Goal: Task Accomplishment & Management: Manage account settings

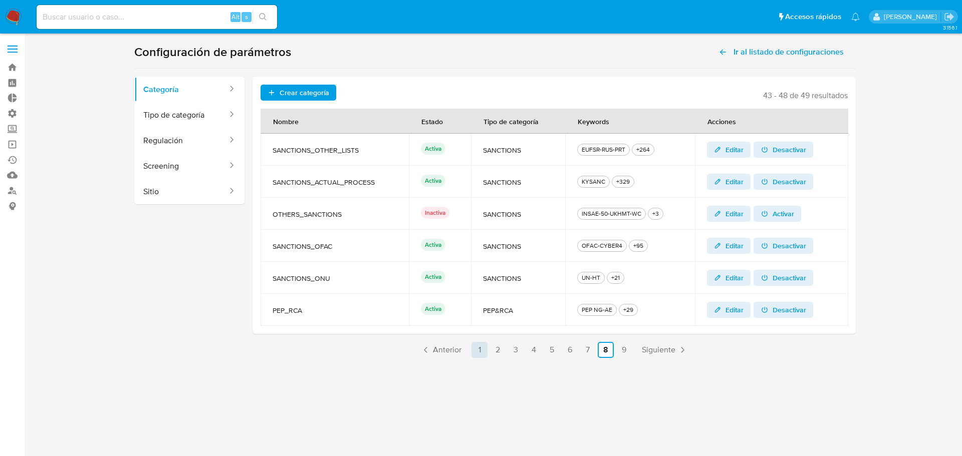
click at [478, 350] on link "1" at bounding box center [479, 350] width 16 height 16
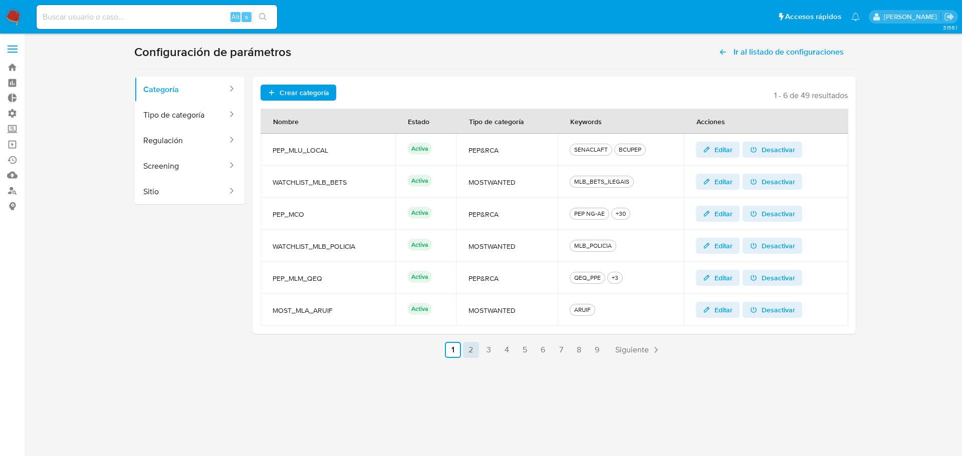
click at [475, 348] on link "2" at bounding box center [471, 350] width 16 height 16
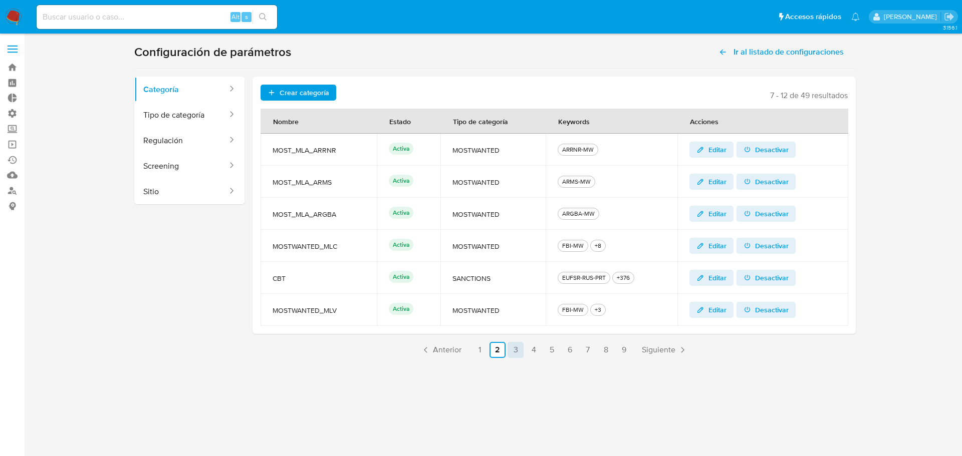
click at [514, 353] on link "3" at bounding box center [516, 350] width 16 height 16
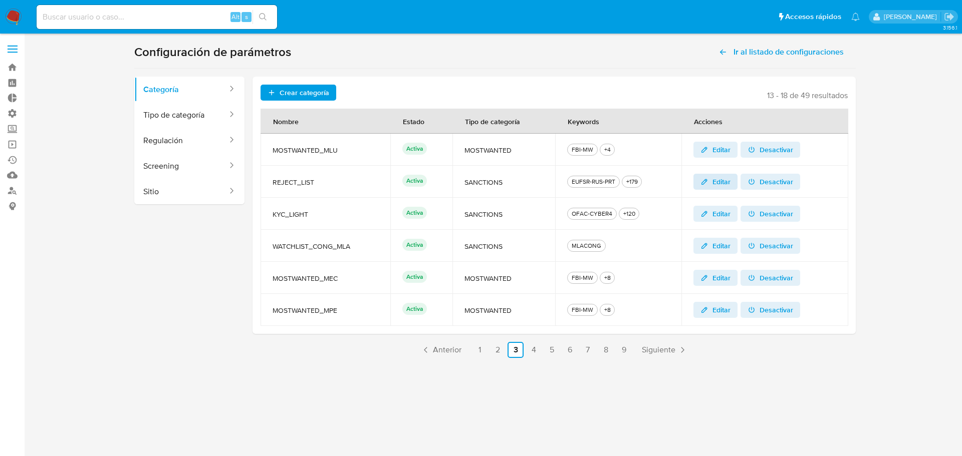
click at [719, 185] on span "Editar" at bounding box center [721, 182] width 18 height 16
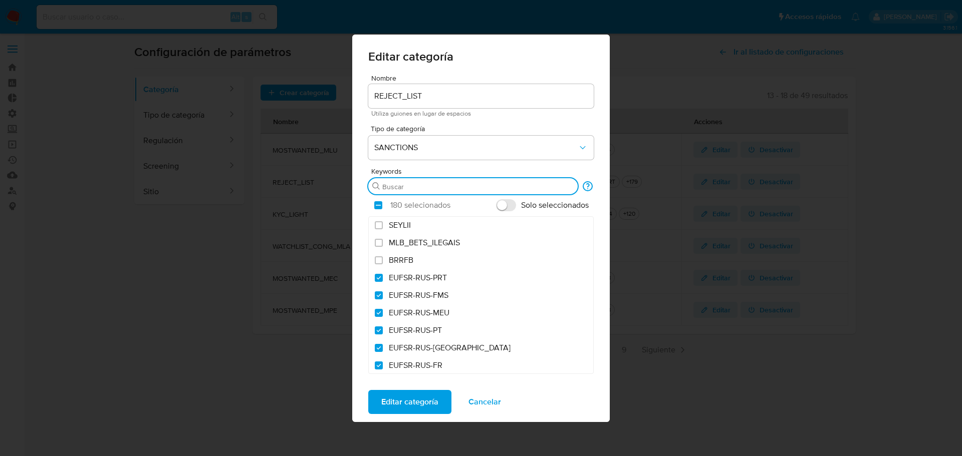
click at [414, 185] on input "Buscar" at bounding box center [477, 186] width 191 height 9
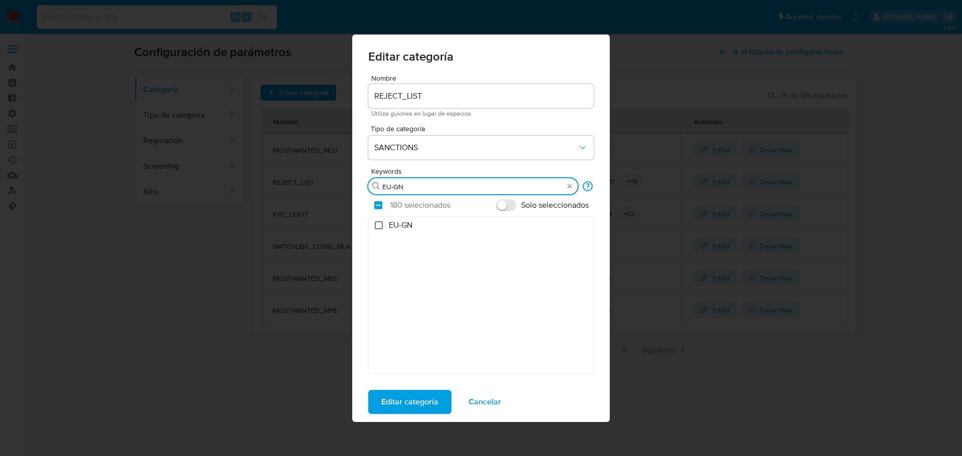
type input "EU-GN"
click at [379, 227] on input "EU-GN" at bounding box center [379, 225] width 8 height 8
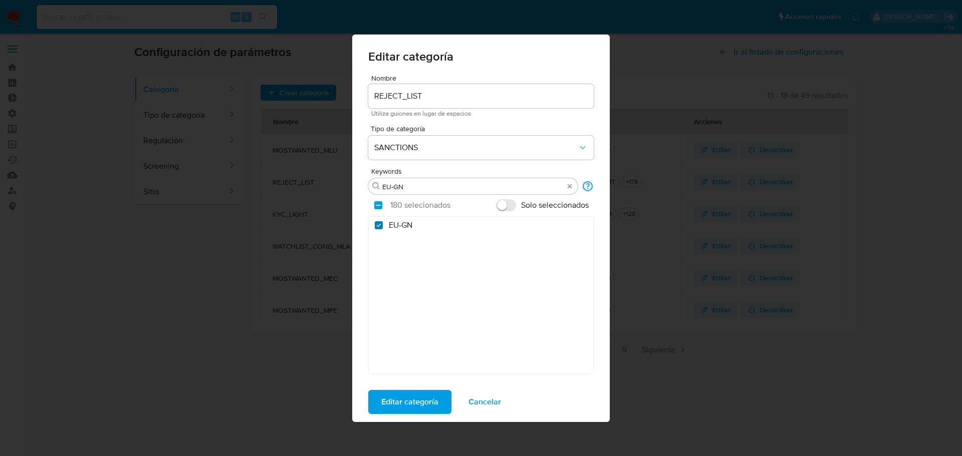
checkbox input "true"
click at [412, 403] on span "Editar categoría" at bounding box center [409, 402] width 57 height 22
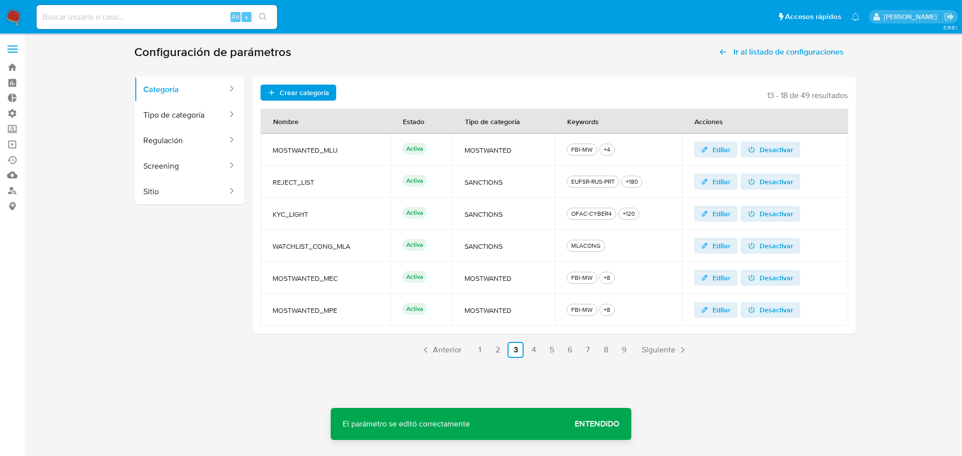
click at [602, 424] on span "Entendido" at bounding box center [597, 424] width 45 height 0
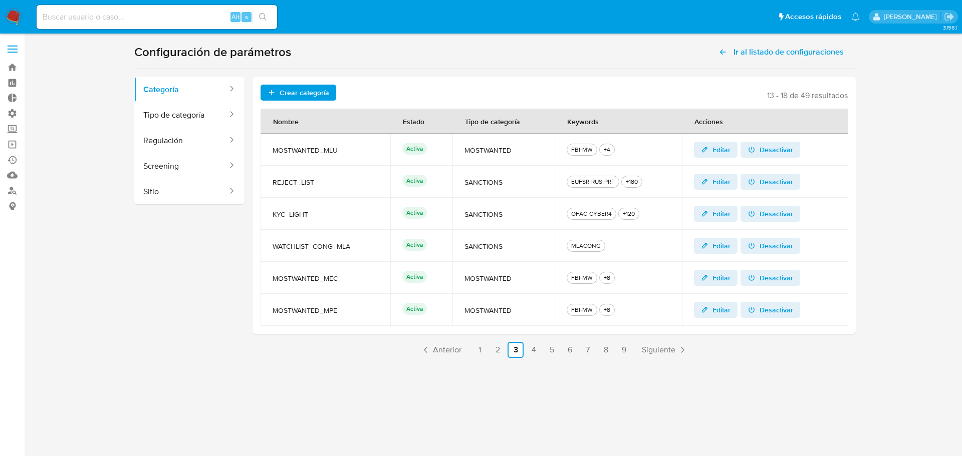
click at [731, 183] on span "Editar" at bounding box center [721, 182] width 18 height 16
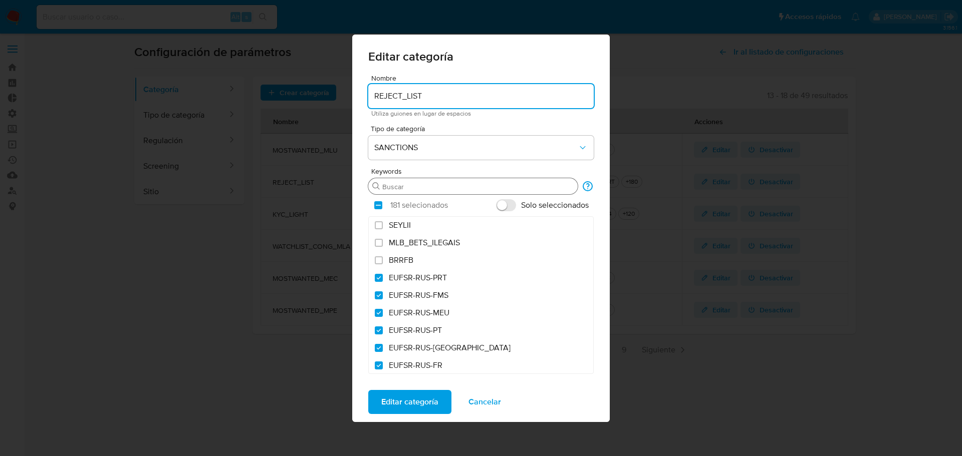
click at [416, 183] on input "Buscar" at bounding box center [477, 186] width 191 height 9
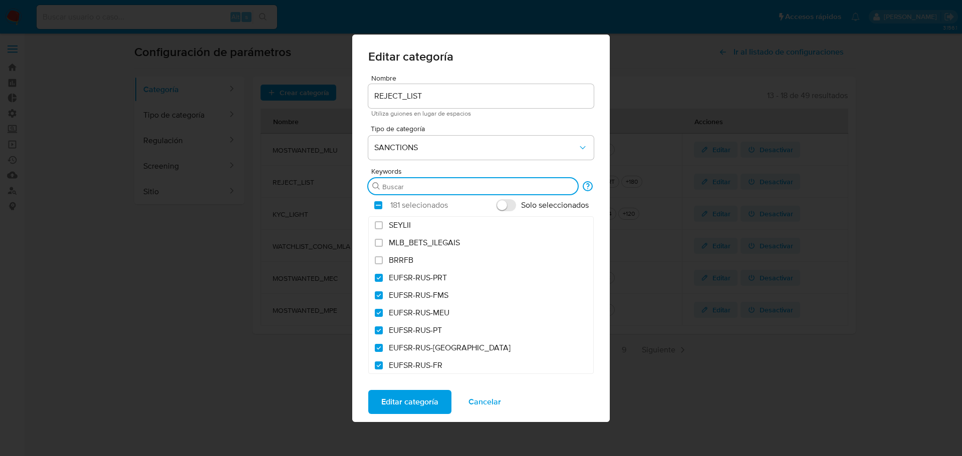
type input "TRMASAK-LIST-A"
checkbox input "true"
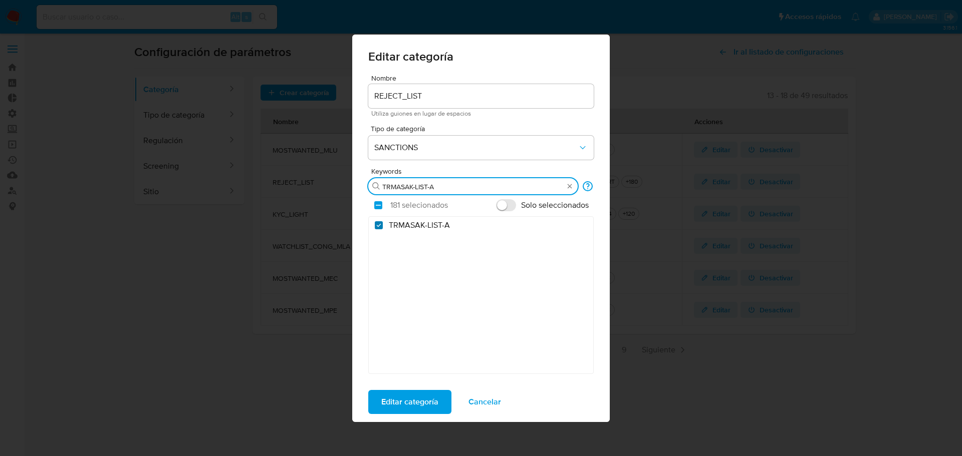
type input "TRMASAK-LIST-A"
click at [378, 226] on input "TRMASAK-LIST-A" at bounding box center [379, 225] width 8 height 8
checkbox input "false"
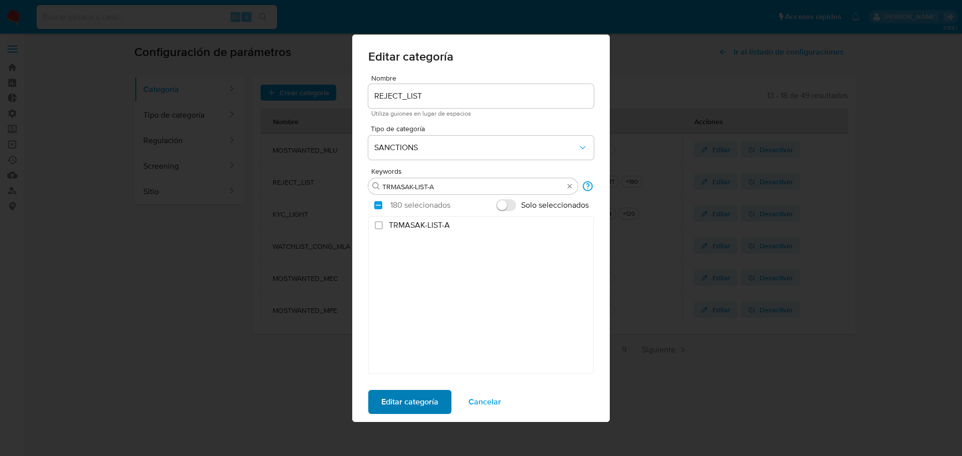
click at [413, 406] on span "Editar categoría" at bounding box center [409, 402] width 57 height 22
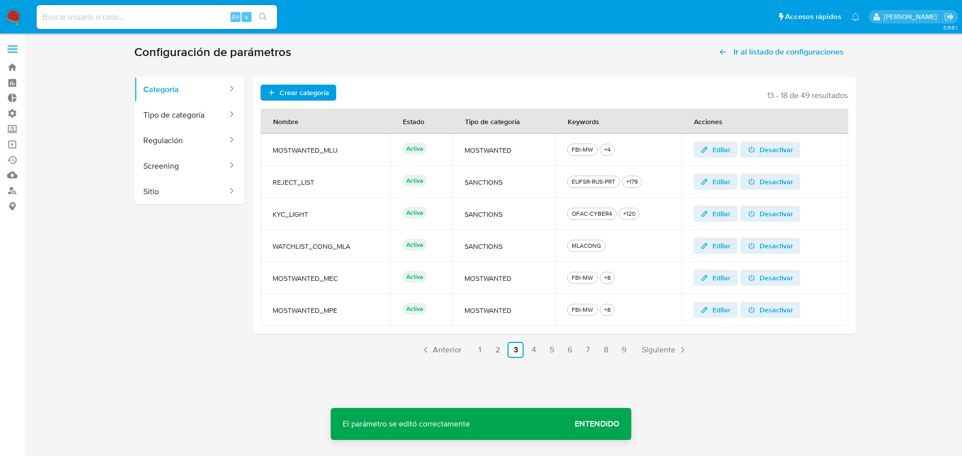
click at [599, 424] on span "Entendido" at bounding box center [597, 424] width 45 height 0
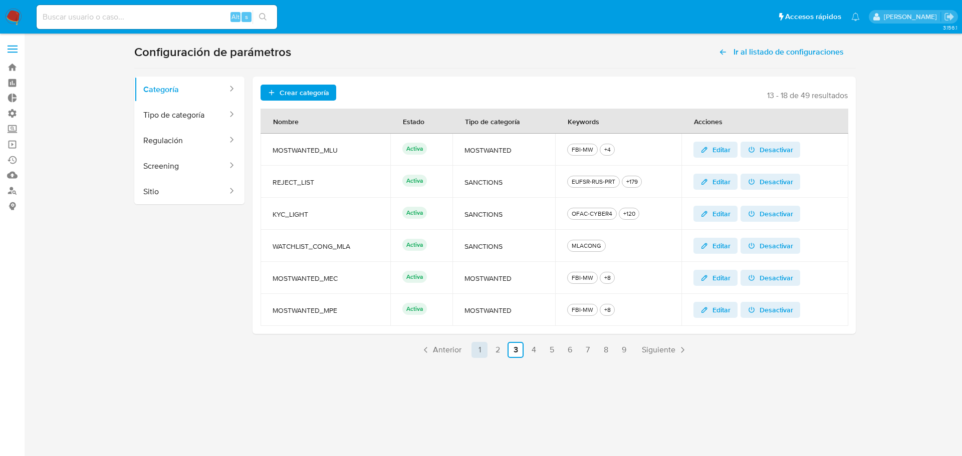
click at [476, 352] on link "1" at bounding box center [479, 350] width 16 height 16
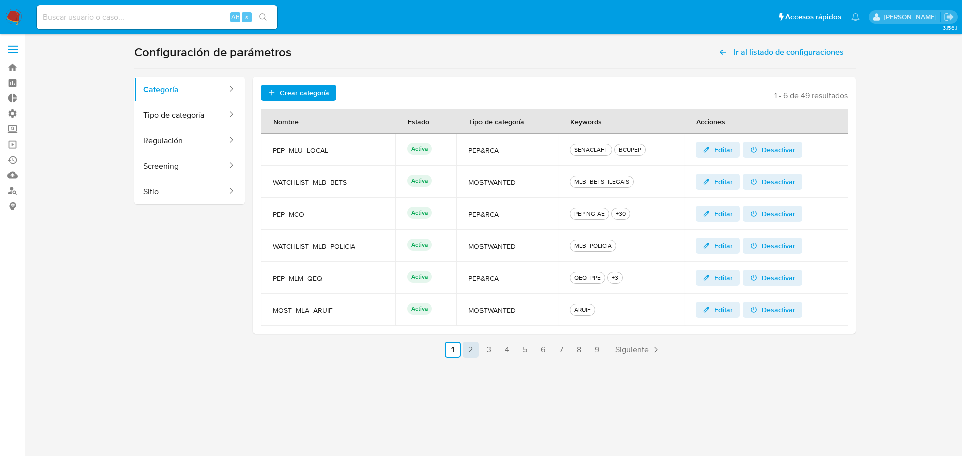
click at [471, 351] on link "2" at bounding box center [471, 350] width 16 height 16
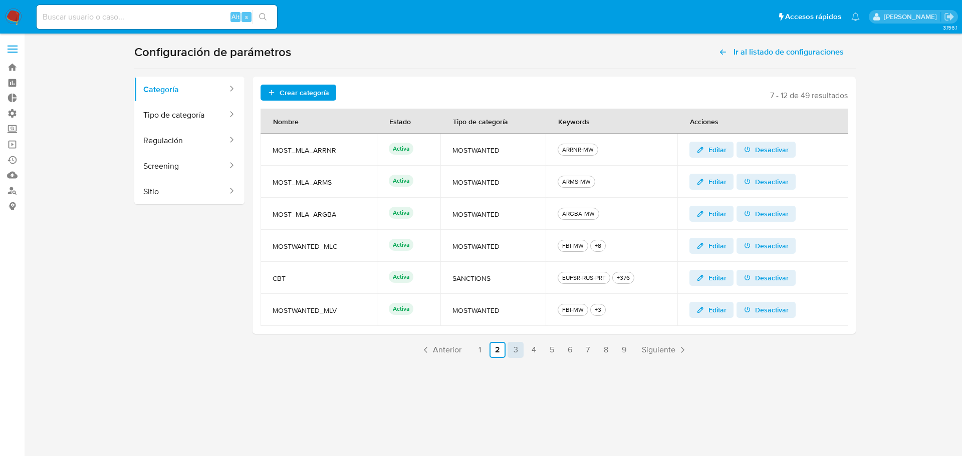
click at [518, 353] on link "3" at bounding box center [516, 350] width 16 height 16
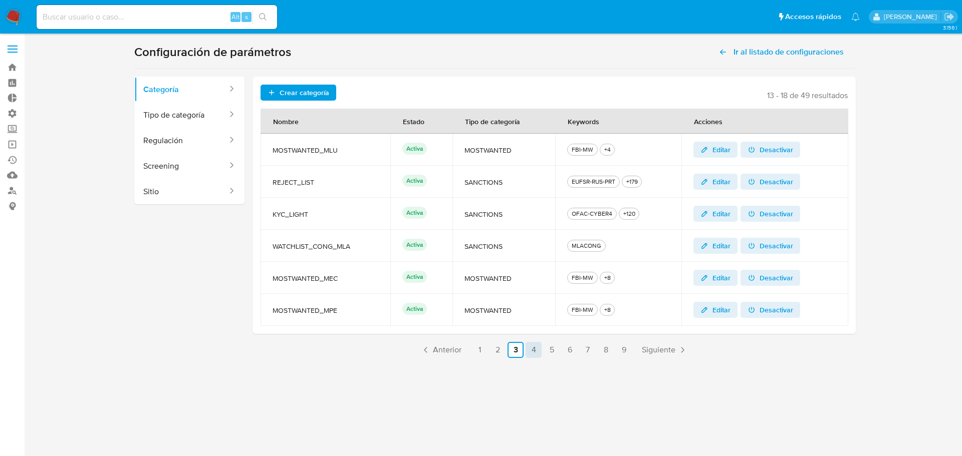
click at [535, 351] on link "4" at bounding box center [534, 350] width 16 height 16
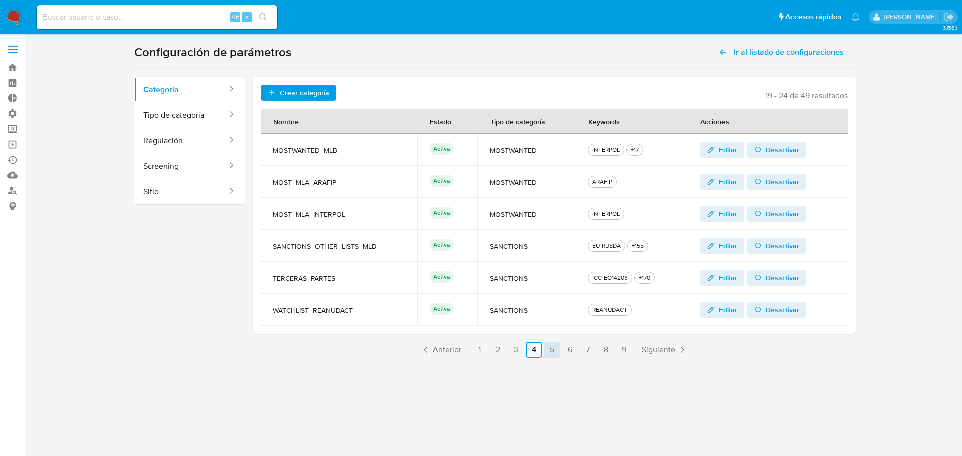
click at [549, 352] on link "5" at bounding box center [552, 350] width 16 height 16
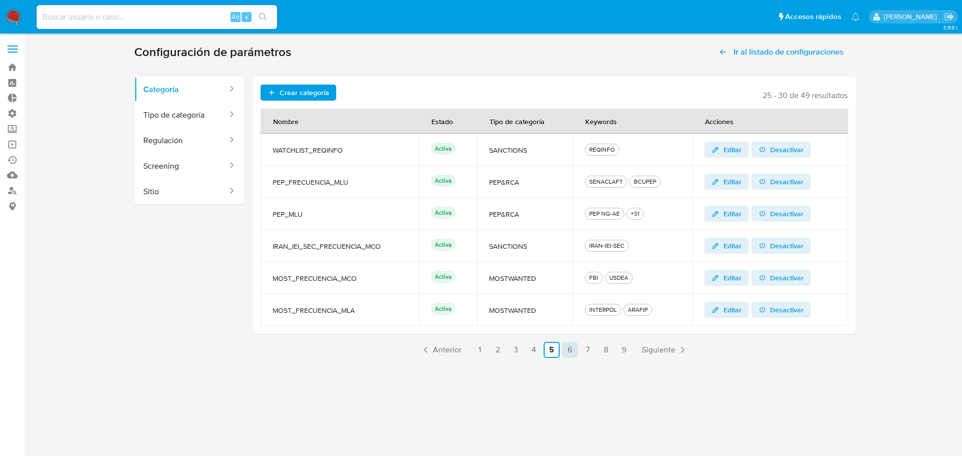
click at [572, 350] on link "6" at bounding box center [570, 350] width 16 height 16
click at [588, 351] on link "7" at bounding box center [588, 350] width 16 height 16
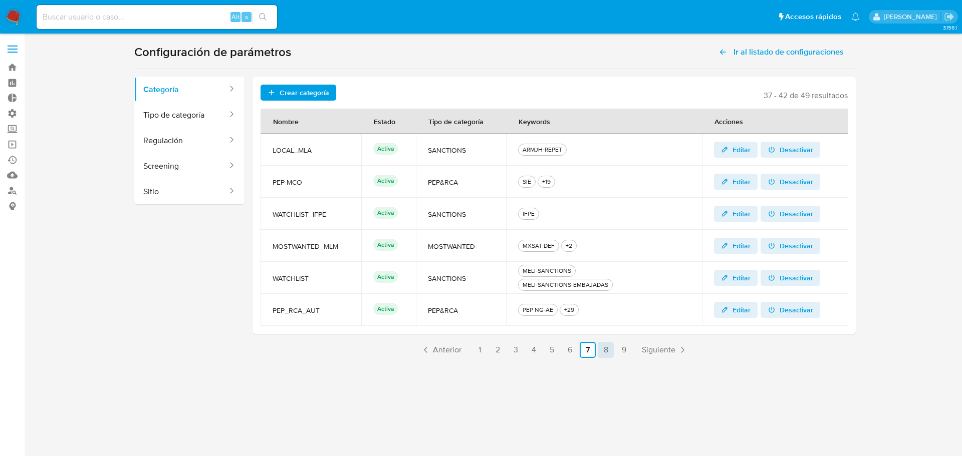
click at [607, 351] on link "8" at bounding box center [606, 350] width 16 height 16
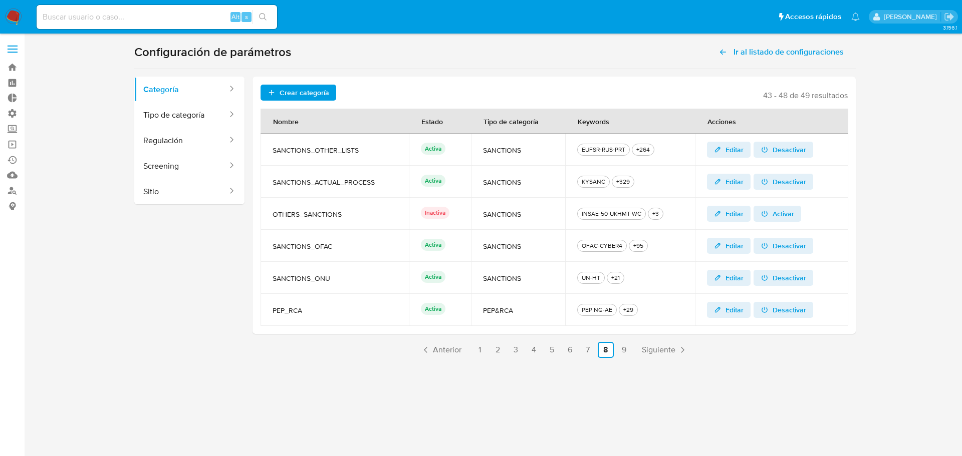
click at [624, 351] on link "9" at bounding box center [624, 350] width 16 height 16
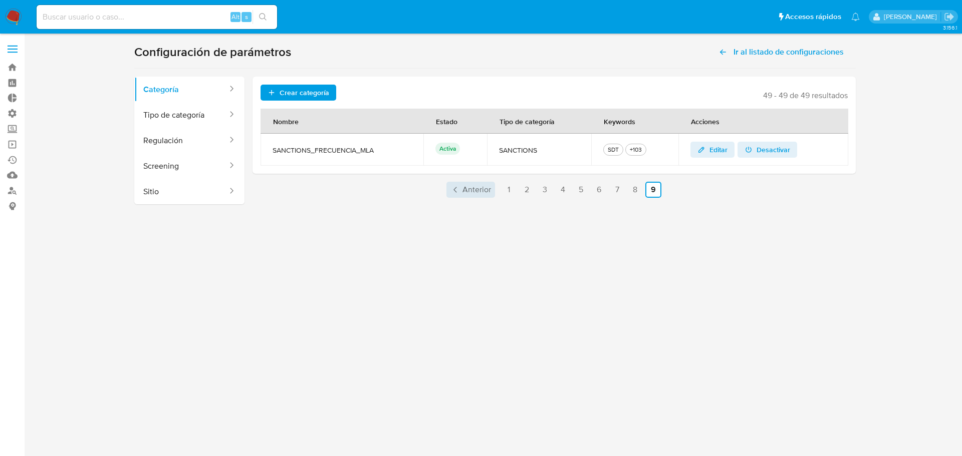
click at [475, 189] on span "Anterior" at bounding box center [476, 190] width 29 height 8
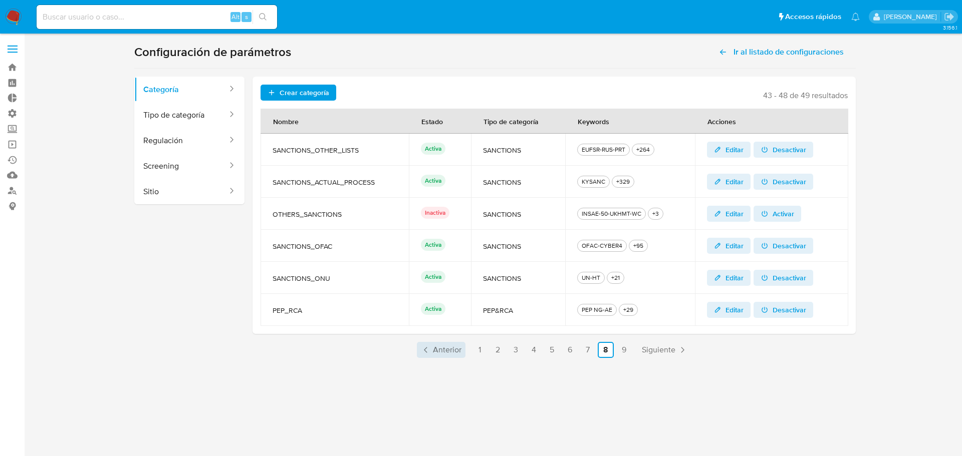
click at [449, 352] on span "Anterior" at bounding box center [447, 350] width 29 height 8
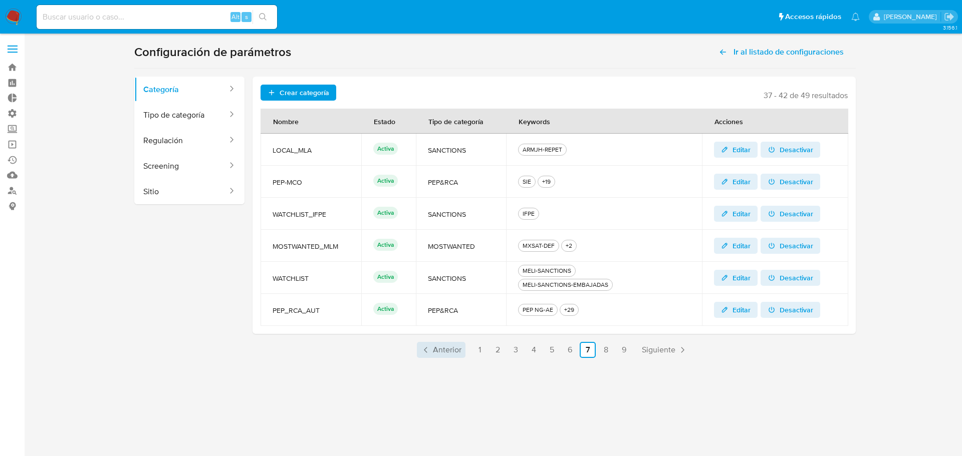
click at [449, 352] on span "Anterior" at bounding box center [447, 350] width 29 height 8
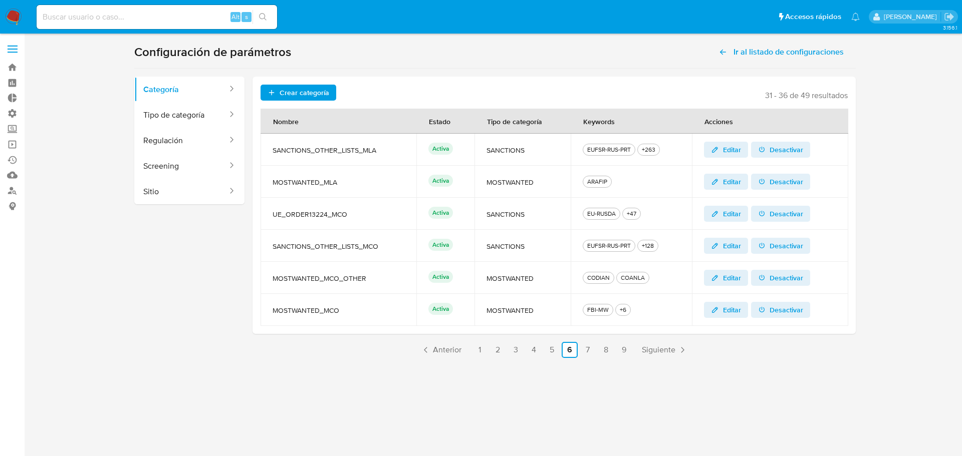
drag, startPoint x: 288, startPoint y: 213, endPoint x: 520, endPoint y: 218, distance: 232.0
click at [520, 218] on tr "UE_ORDER13224_MCO Activa SANCTIONS EU-RUSDA +47 EU-SPT EU-HRV-RUS EU-GU EU-HM E…" at bounding box center [555, 214] width 588 height 32
click at [656, 218] on ul "EU-RUSDA +47 EU-SPT EU-HRV-RUS EU-GU EU-HM EU-IRN-RUSUKR EU-MLD EU-HT IRAN-IEI-…" at bounding box center [631, 214] width 97 height 12
click at [724, 214] on span "Editar" at bounding box center [732, 214] width 18 height 16
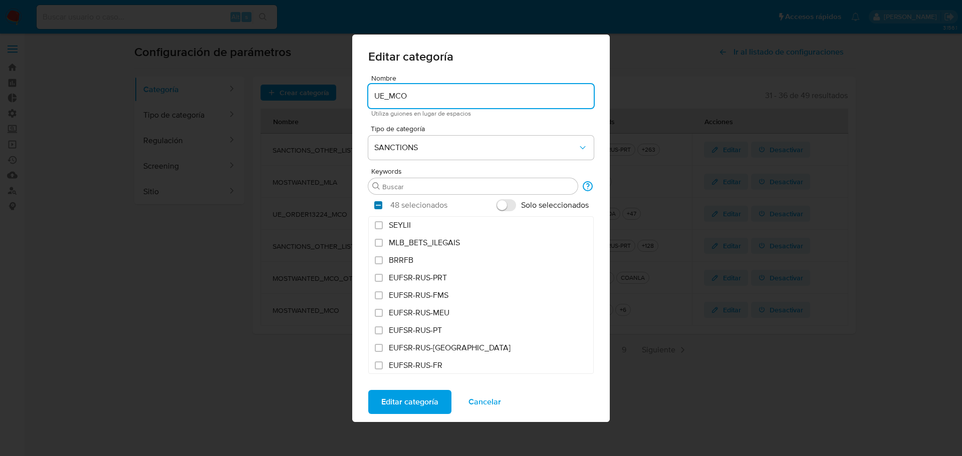
type input "UE_MCO"
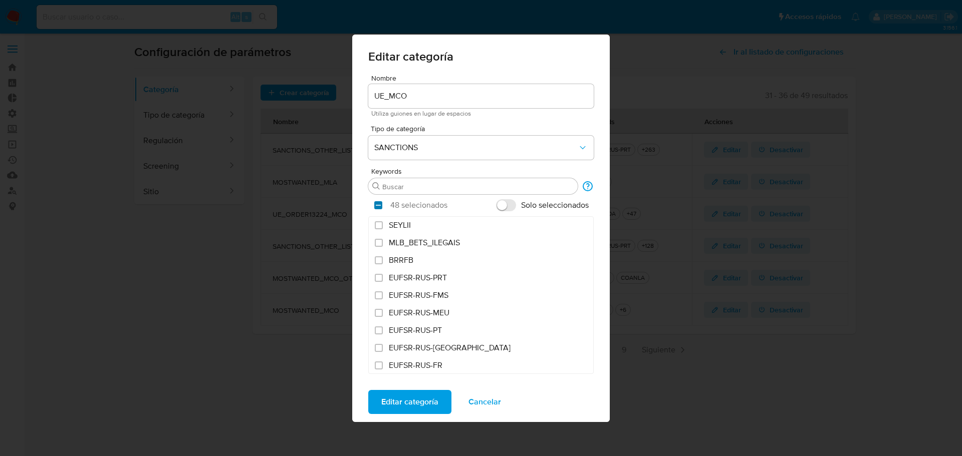
click at [378, 204] on input "checkbox" at bounding box center [378, 205] width 8 height 8
checkbox input "false"
click at [423, 188] on input "Buscar" at bounding box center [477, 186] width 191 height 9
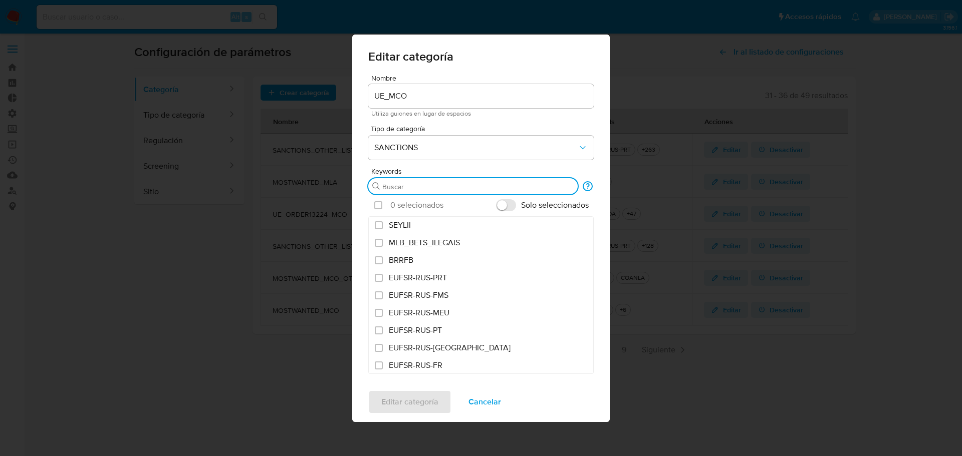
paste input "EU,EU-AQ,EU-BDI,EU-BLR,EU-CAR,EU-CYBER,EU-DPRK,EU-DRC,EU-GN,EU-GNB,EU-GU,EU-HM,…"
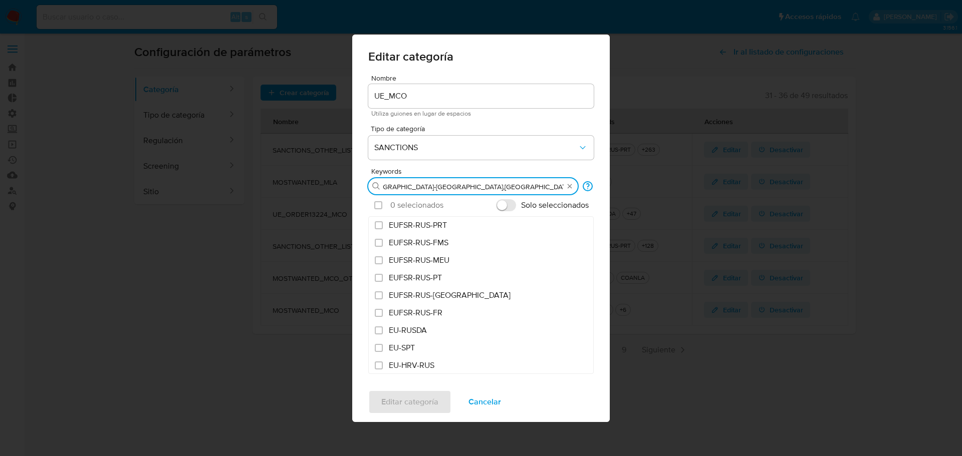
type input "EU,EU-AQ,EU-BDI,EU-BLR,EU-CAR,EU-CYBER,EU-DPRK,EU-DRC,EU-GN,EU-GNB,EU-GU,EU-HM,…"
click at [503, 204] on input "Solo seleccionados" at bounding box center [506, 205] width 20 height 12
checkbox input "true"
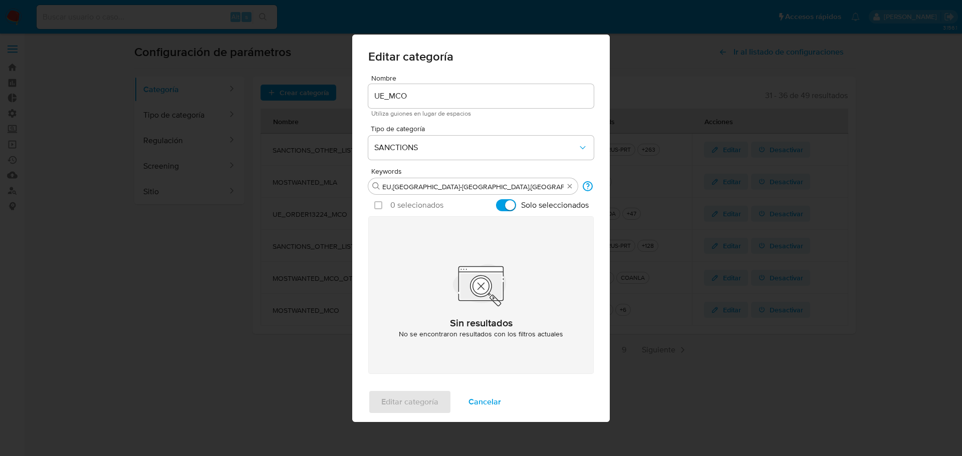
click at [374, 206] on section "Seleccionar todo 0 selecionados Solo seleccionados" at bounding box center [480, 205] width 225 height 22
click at [380, 205] on input "checkbox" at bounding box center [378, 205] width 8 height 8
checkbox input "false"
click at [506, 202] on input "Solo seleccionados" at bounding box center [506, 205] width 20 height 12
checkbox input "false"
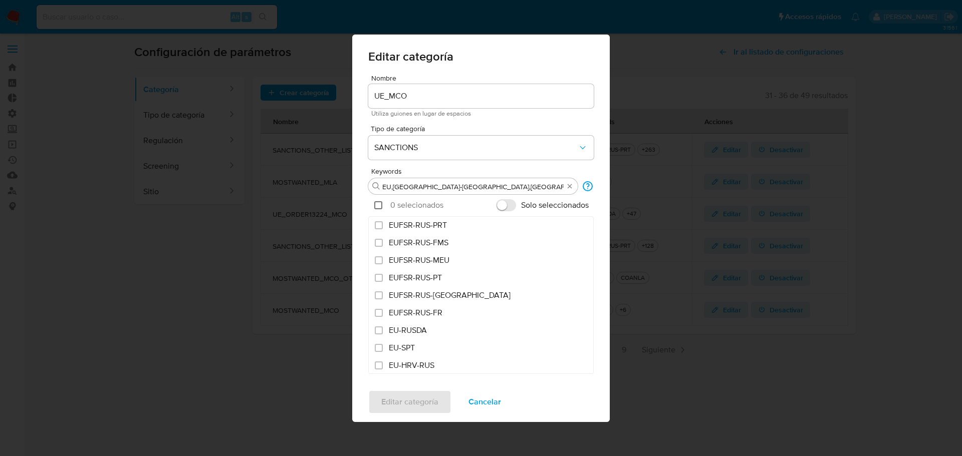
click at [379, 204] on input "checkbox" at bounding box center [378, 205] width 8 height 8
checkbox input "true"
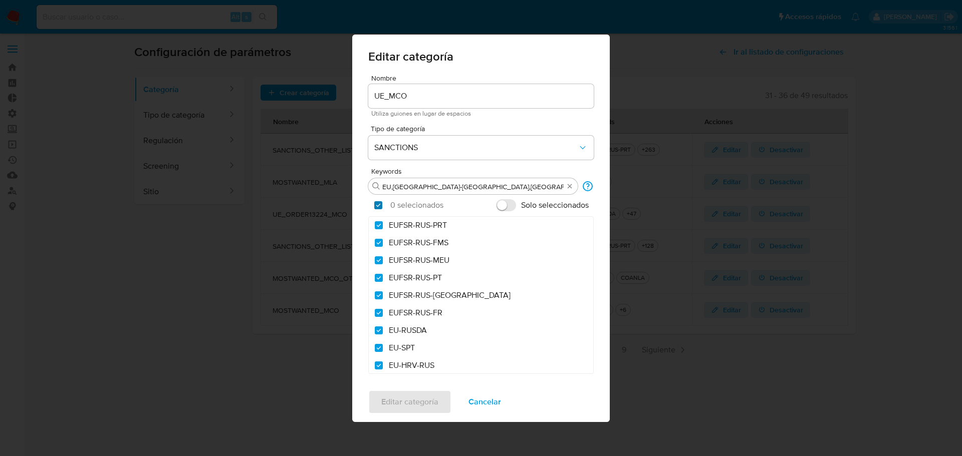
checkbox input "true"
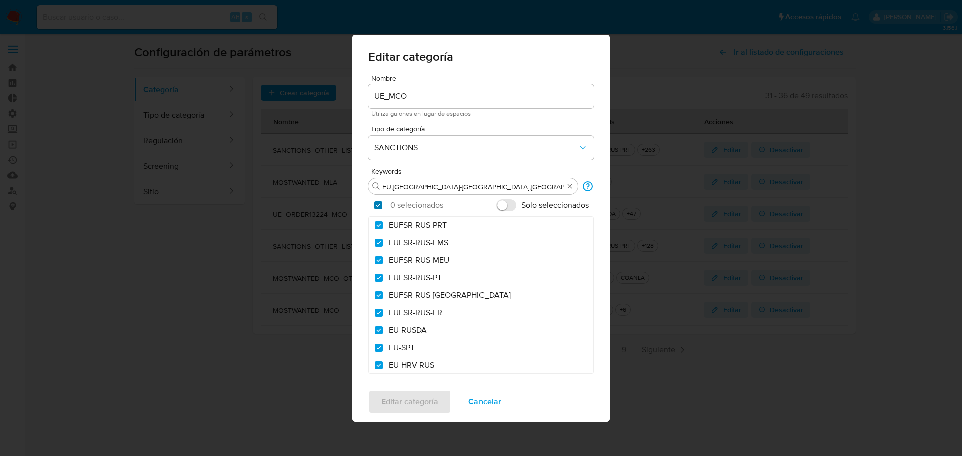
checkbox input "true"
click at [417, 404] on span "Editar categoría" at bounding box center [409, 402] width 57 height 22
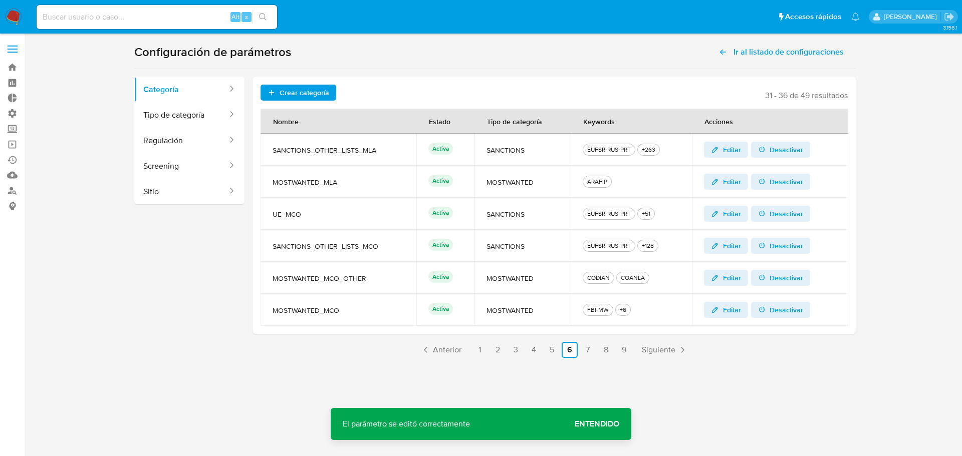
click at [613, 424] on span "Entendido" at bounding box center [597, 424] width 45 height 0
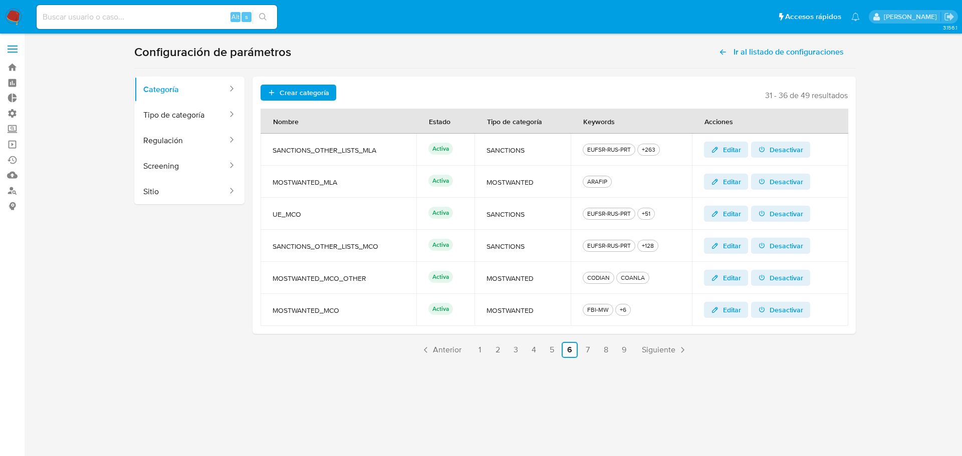
click at [722, 247] on span "Editar" at bounding box center [726, 246] width 30 height 14
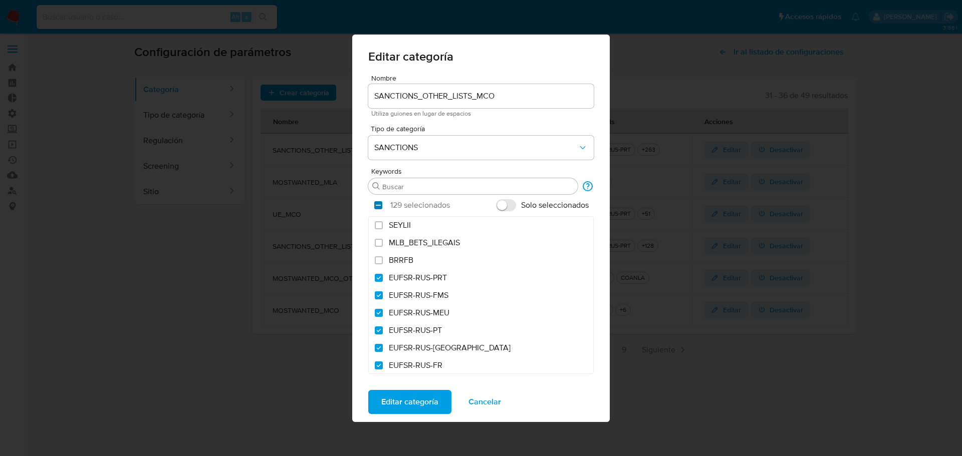
click at [378, 204] on input "checkbox" at bounding box center [378, 205] width 8 height 8
checkbox input "false"
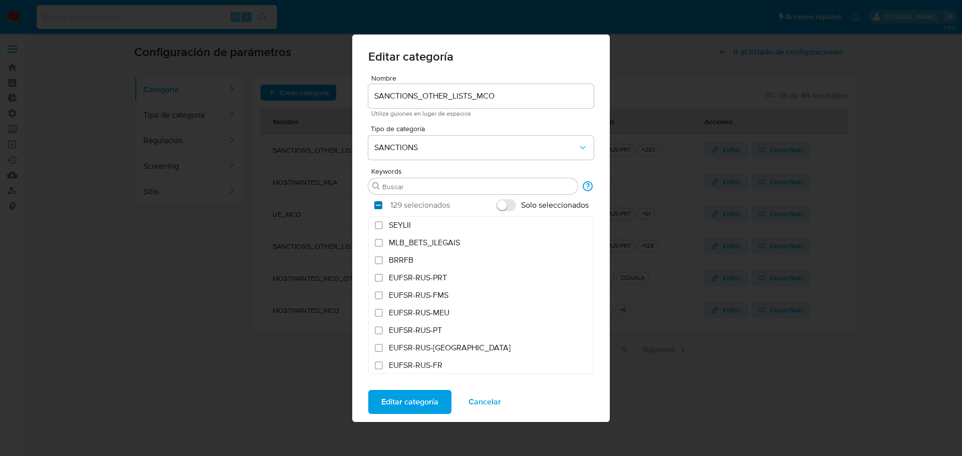
checkbox input "false"
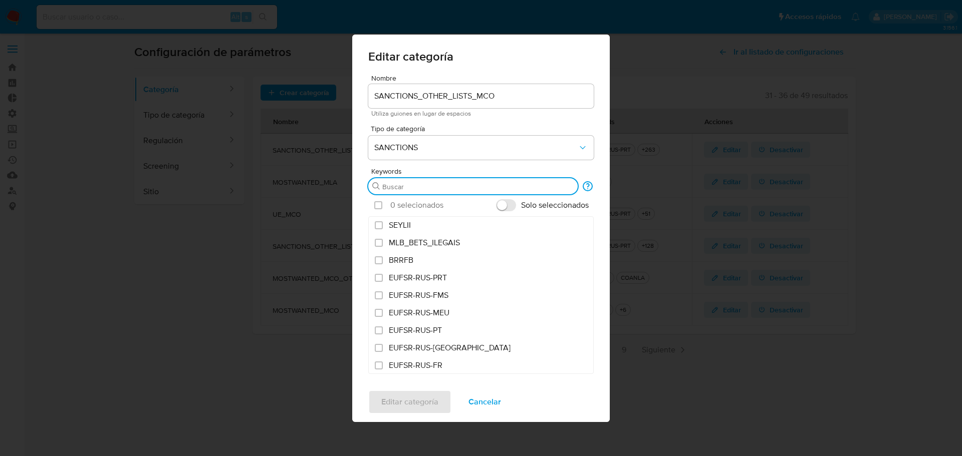
click at [425, 189] on input "Buscar" at bounding box center [477, 186] width 191 height 9
paste input "true"
type input "ACB,ACB-SANC,AEDTO,AFFINTRACA,AMCBA-TERR,ARMJH-REPET,AUS-EMB,AZFMS,AZHMS,BDBB-S…"
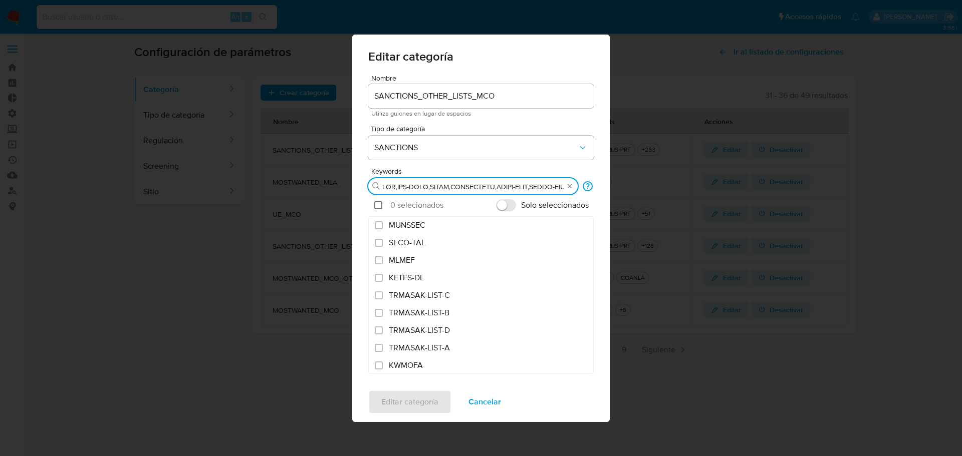
click at [380, 204] on input "checkbox" at bounding box center [378, 205] width 8 height 8
checkbox input "true"
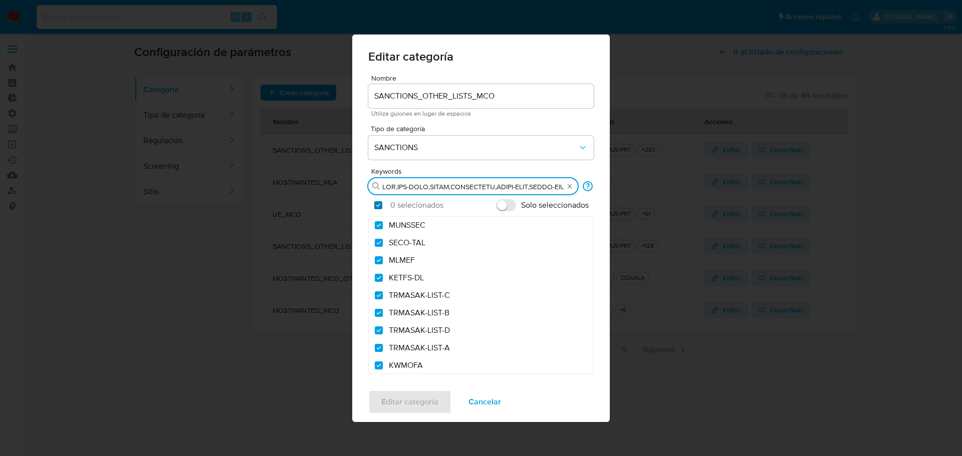
checkbox input "true"
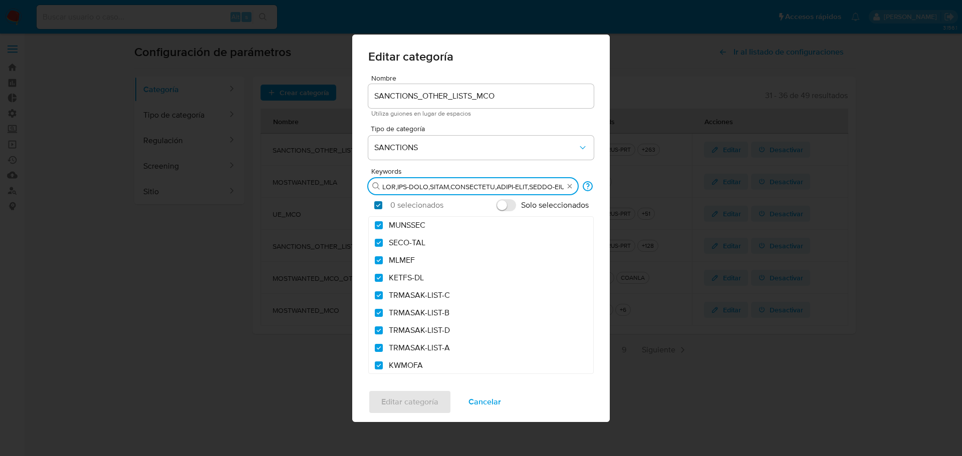
checkbox input "true"
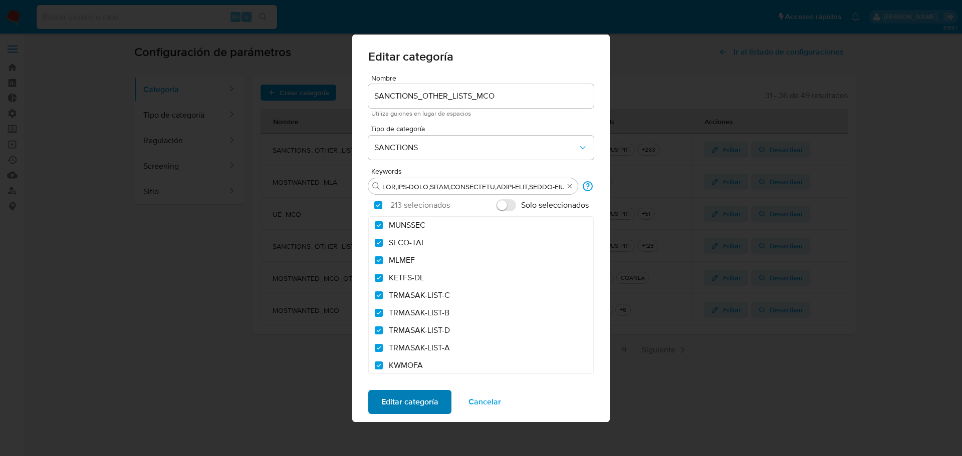
click at [422, 408] on span "Editar categoría" at bounding box center [409, 402] width 57 height 22
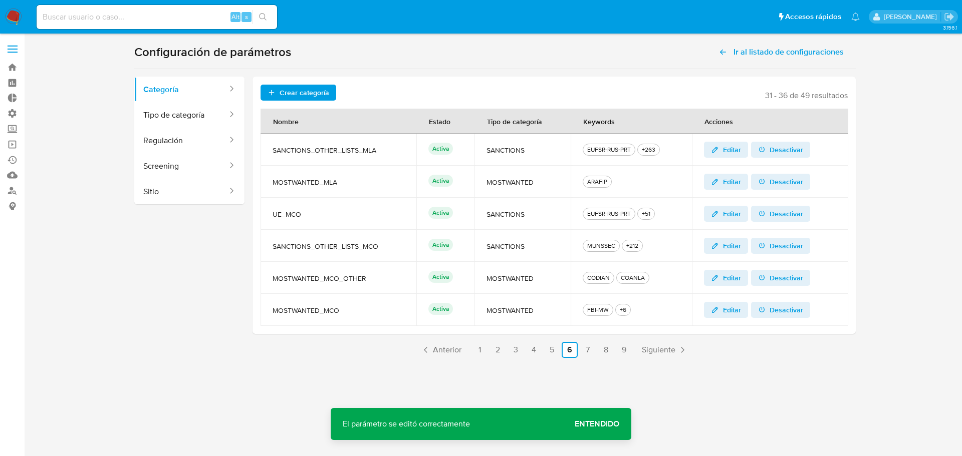
click at [589, 424] on span "Entendido" at bounding box center [597, 424] width 45 height 0
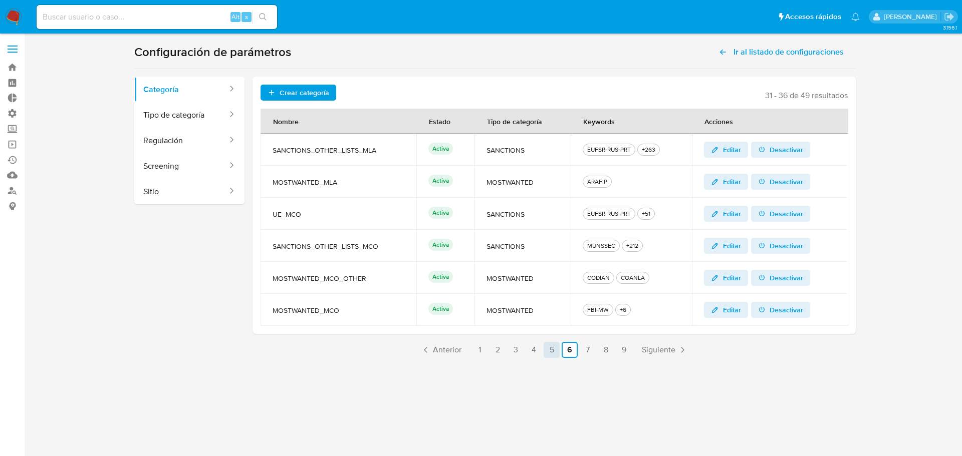
click at [549, 353] on link "5" at bounding box center [552, 350] width 16 height 16
click at [621, 350] on link "9" at bounding box center [624, 350] width 16 height 16
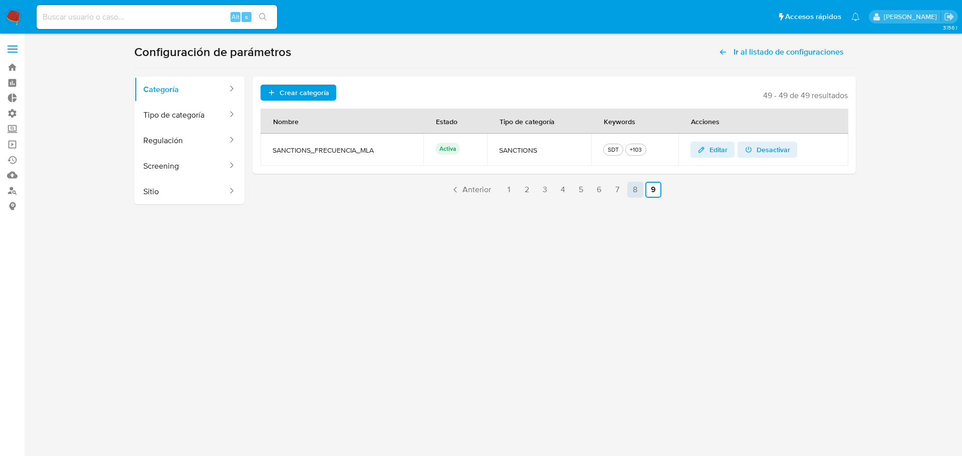
click at [634, 190] on link "8" at bounding box center [635, 190] width 16 height 16
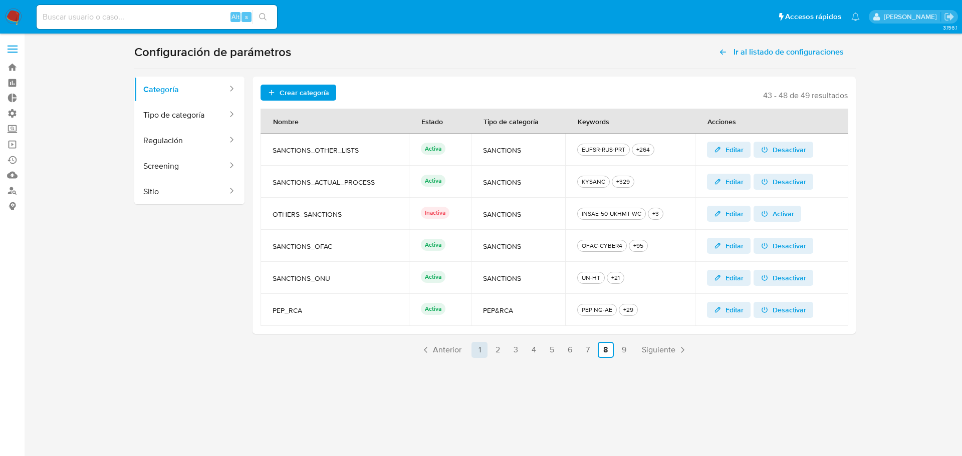
click at [481, 351] on link "1" at bounding box center [479, 350] width 16 height 16
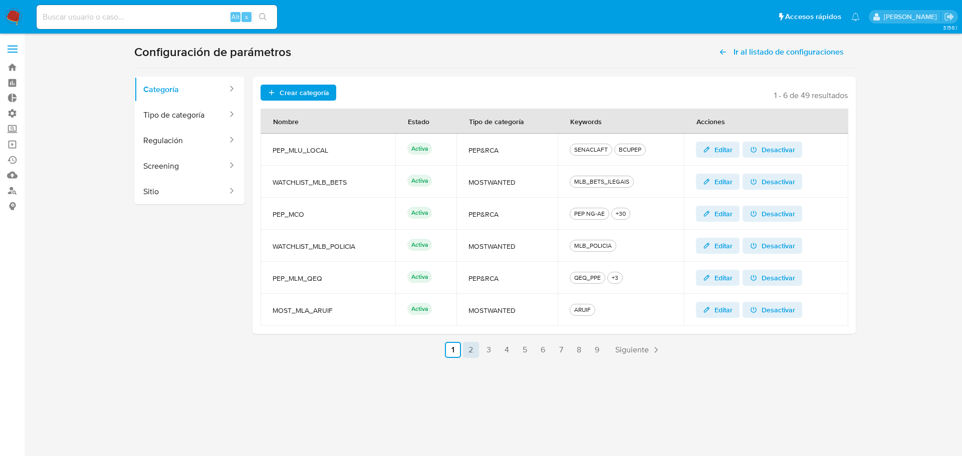
click at [474, 350] on link "2" at bounding box center [471, 350] width 16 height 16
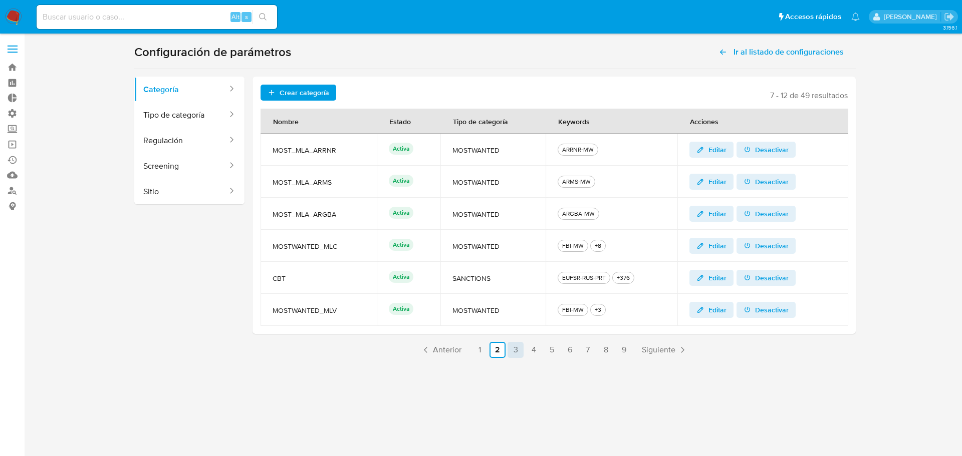
click at [517, 350] on link "3" at bounding box center [516, 350] width 16 height 16
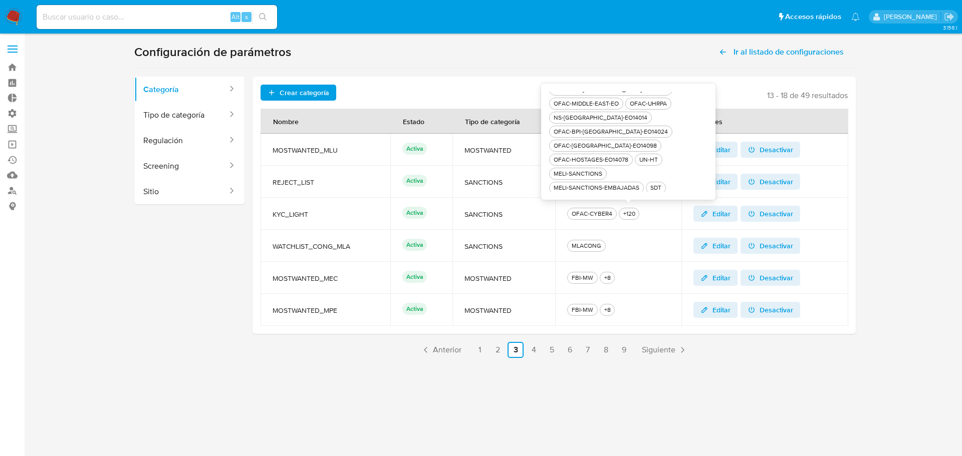
scroll to position [100, 0]
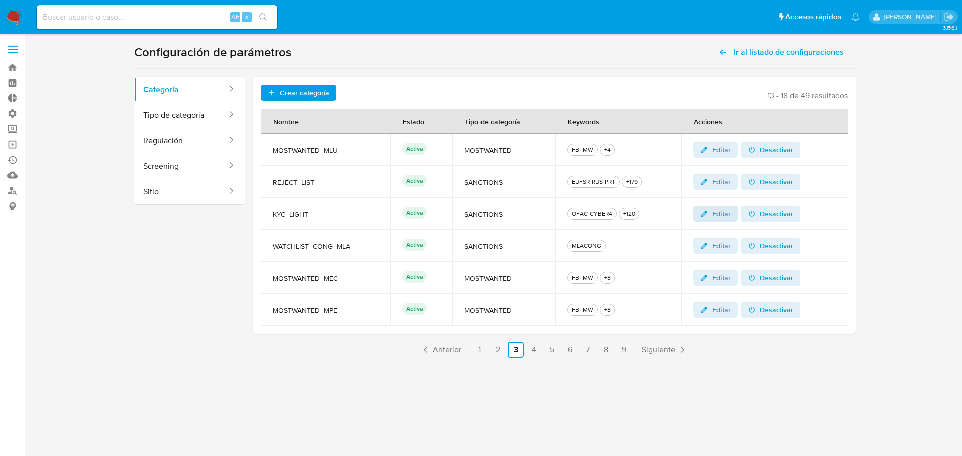
click at [714, 215] on span "Editar" at bounding box center [721, 214] width 18 height 16
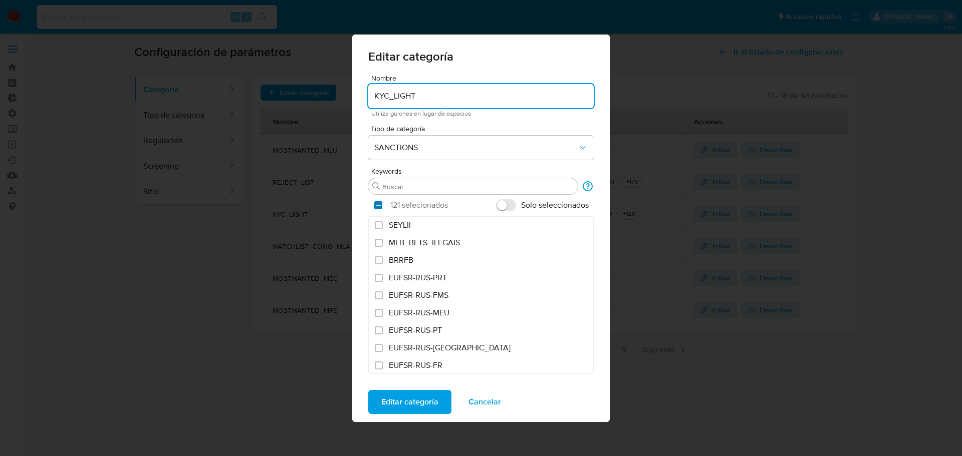
click at [377, 205] on input "checkbox" at bounding box center [378, 205] width 8 height 8
checkbox input "false"
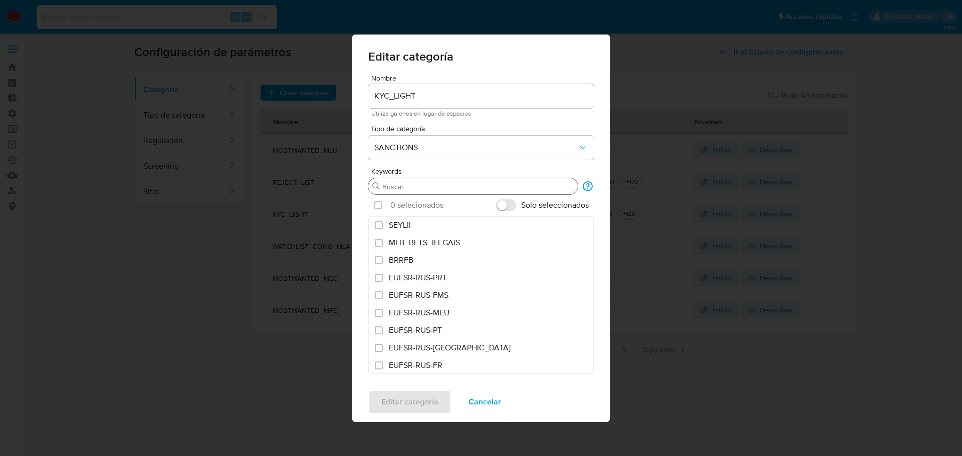
click at [415, 185] on input "Buscar" at bounding box center [477, 186] width 191 height 9
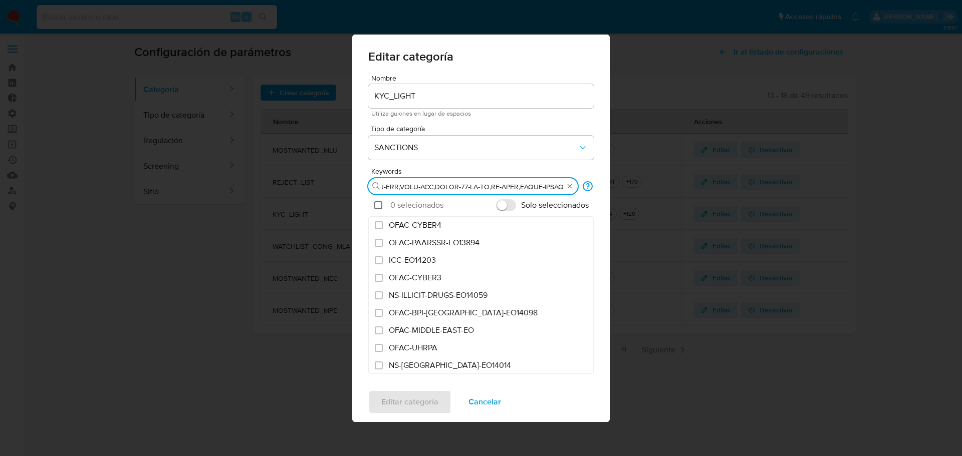
type input "CAPTA-561,FTO,ICC-EO14203,IFSR,ILLICIT-DRUGS-EO,IRAN-HR,IRAN-TRA,IRAQ.2,IRAQ.3,…"
click at [375, 205] on input "checkbox" at bounding box center [378, 205] width 8 height 8
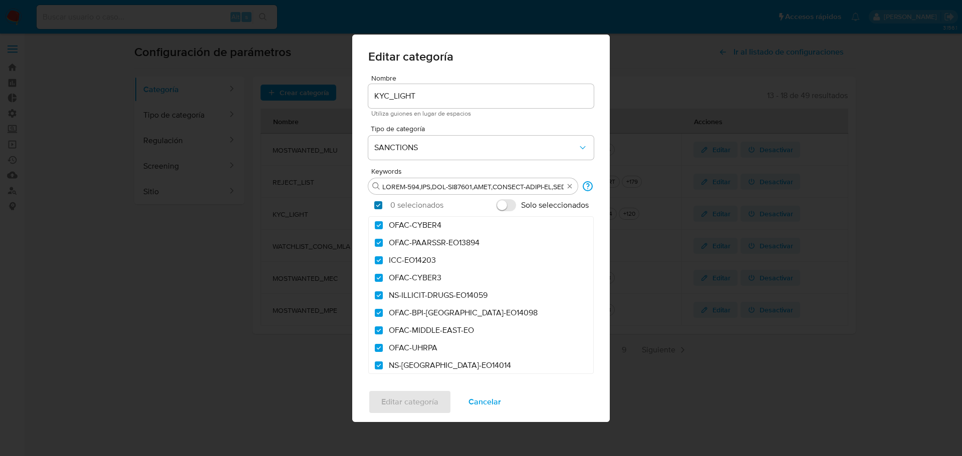
checkbox input "true"
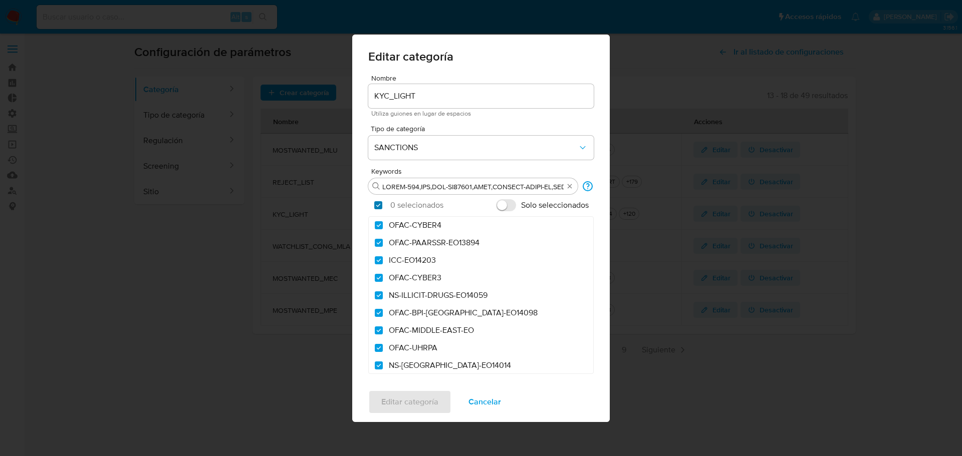
checkbox input "true"
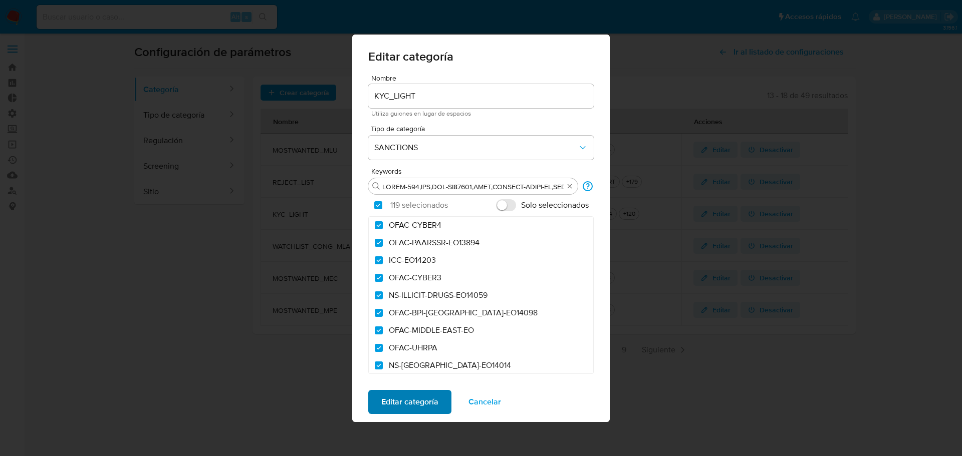
click at [393, 402] on span "Editar categoría" at bounding box center [409, 402] width 57 height 22
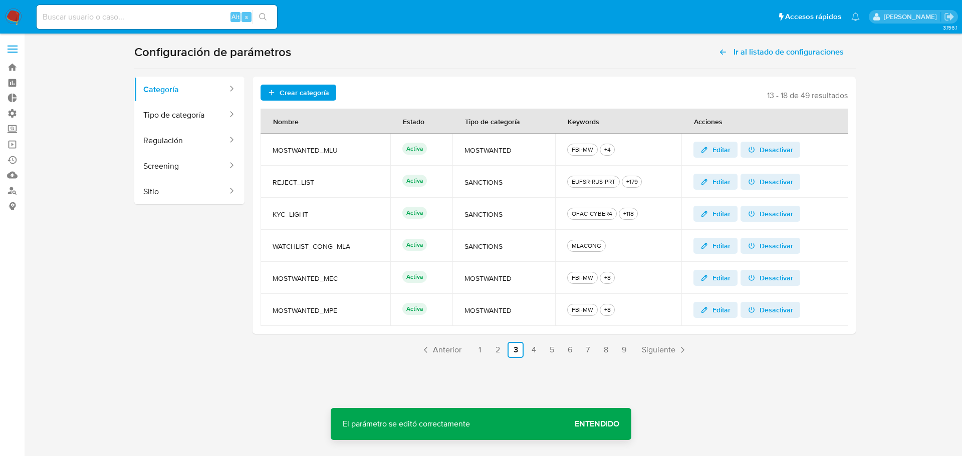
click at [602, 424] on span "Entendido" at bounding box center [597, 424] width 45 height 0
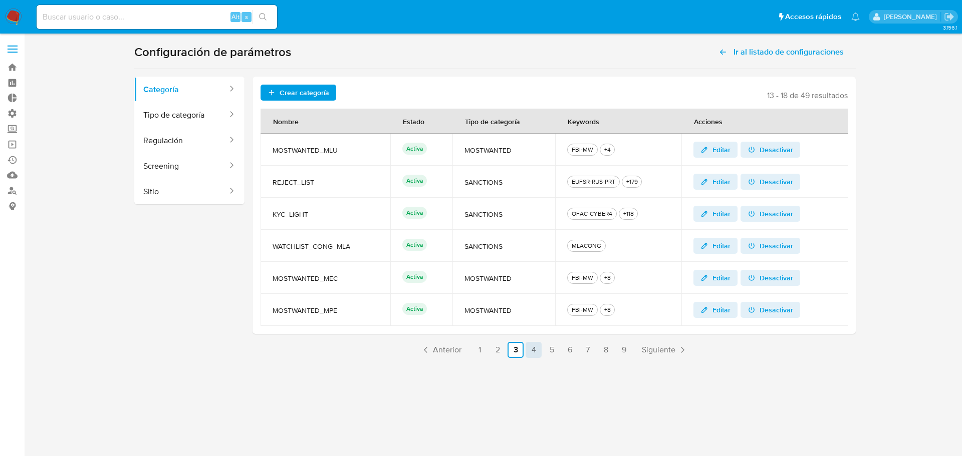
click at [534, 353] on link "4" at bounding box center [534, 350] width 16 height 16
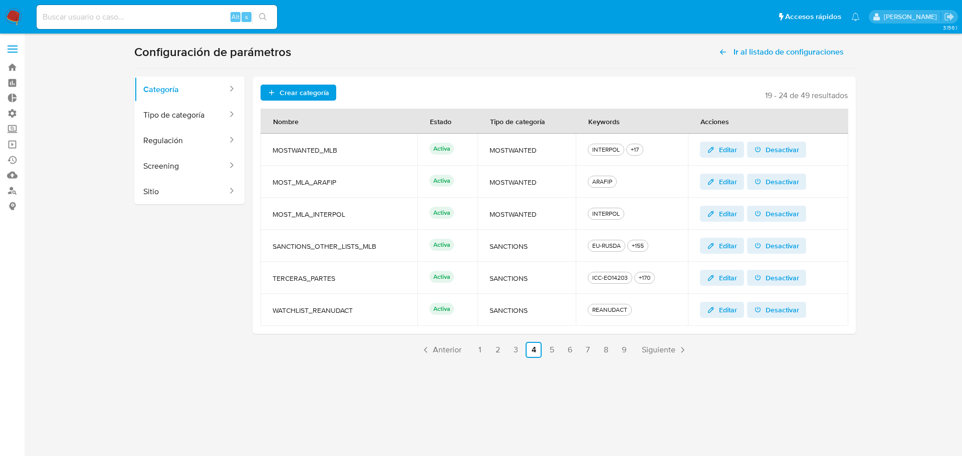
drag, startPoint x: 378, startPoint y: 252, endPoint x: 331, endPoint y: 241, distance: 48.6
click at [331, 241] on td "SANCTIONS_OTHER_LISTS_MLB" at bounding box center [339, 246] width 157 height 32
click at [773, 246] on span "Desactivar" at bounding box center [783, 246] width 34 height 16
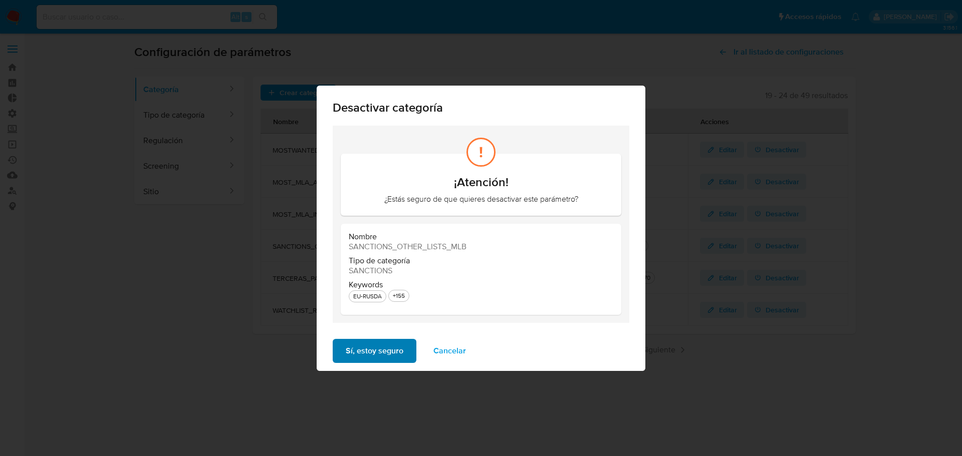
click at [387, 355] on span "Sí, estoy seguro" at bounding box center [375, 351] width 58 height 22
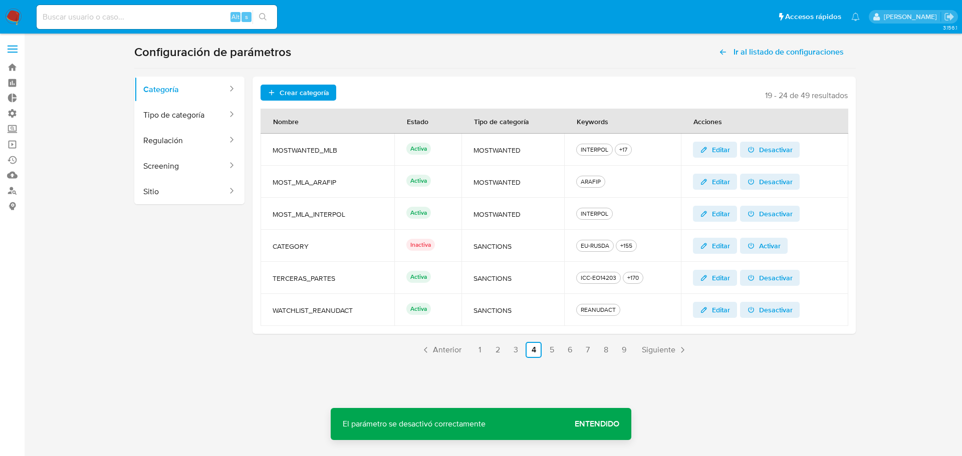
click at [606, 424] on span "Entendido" at bounding box center [597, 424] width 45 height 0
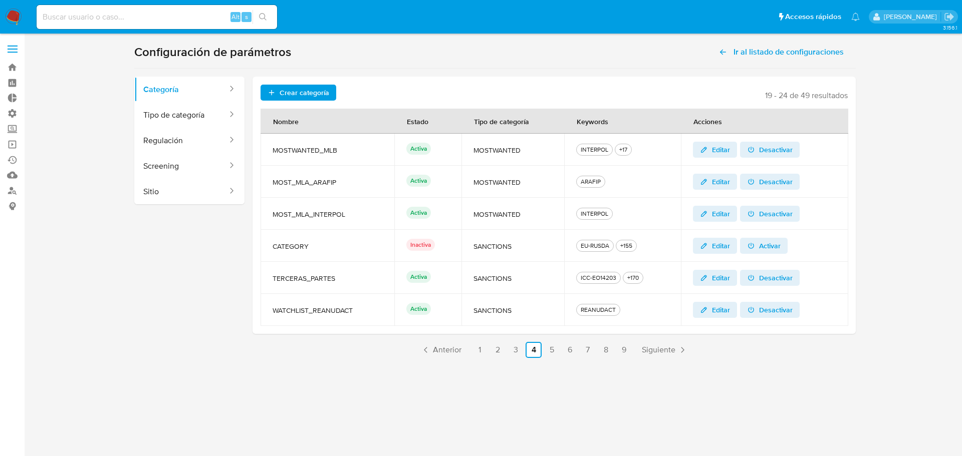
click at [783, 281] on span "Desactivar" at bounding box center [776, 278] width 34 height 16
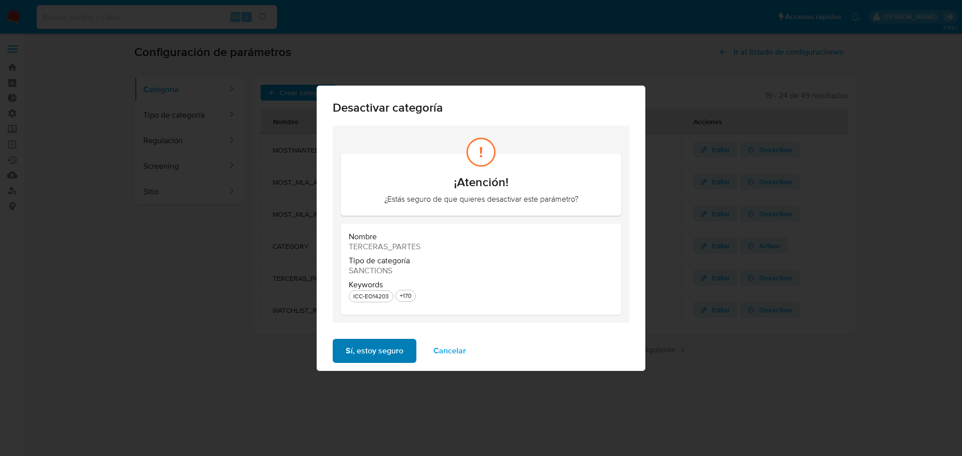
click at [383, 354] on span "Sí, estoy seguro" at bounding box center [375, 351] width 58 height 22
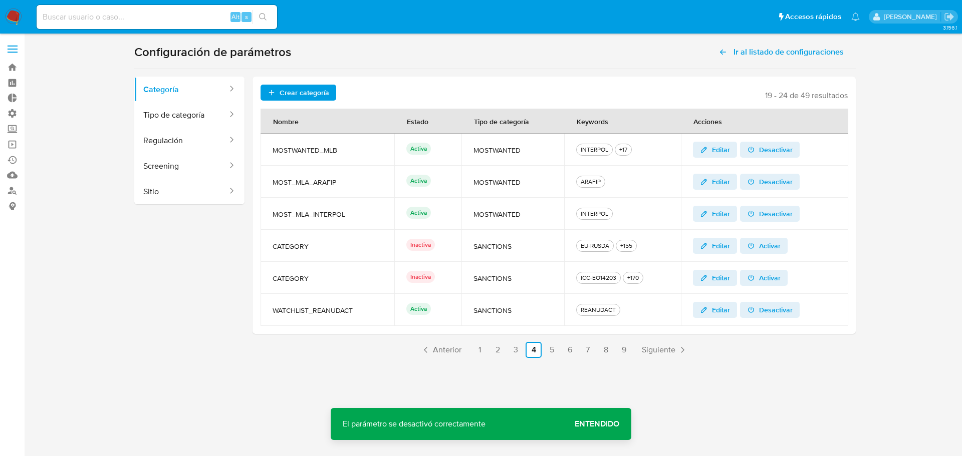
click at [607, 424] on span "Entendido" at bounding box center [597, 424] width 45 height 0
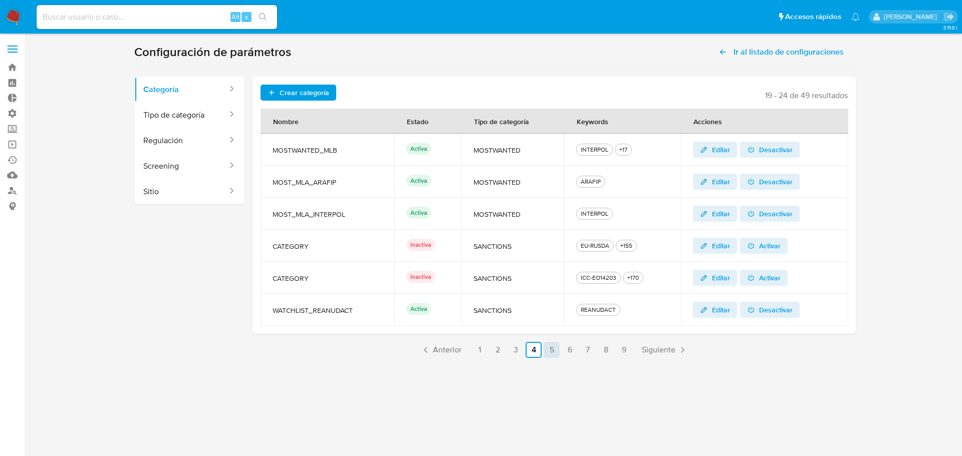
click at [549, 352] on link "5" at bounding box center [552, 350] width 16 height 16
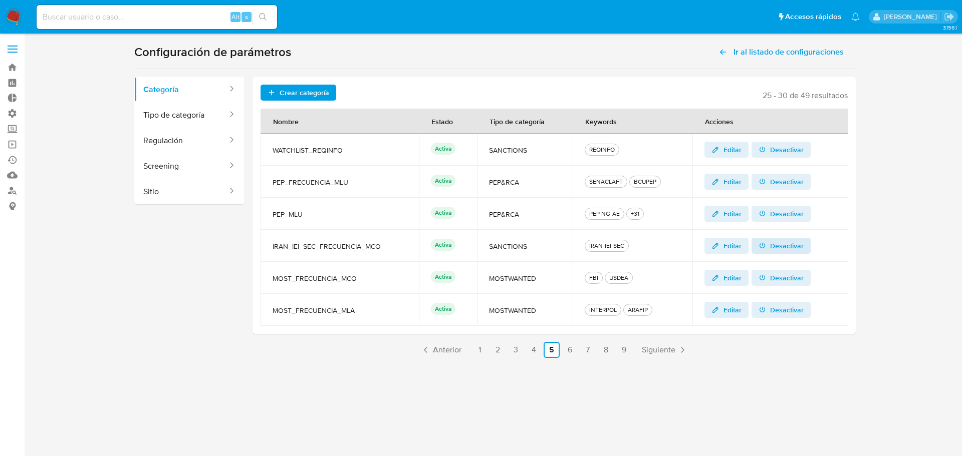
click at [798, 246] on span "Desactivar" at bounding box center [787, 246] width 34 height 16
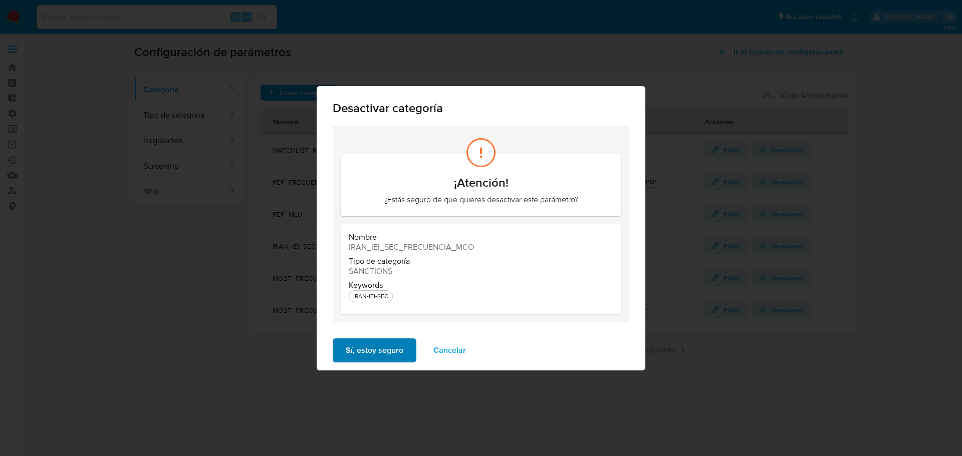
click at [385, 352] on span "Sí, estoy seguro" at bounding box center [375, 351] width 58 height 22
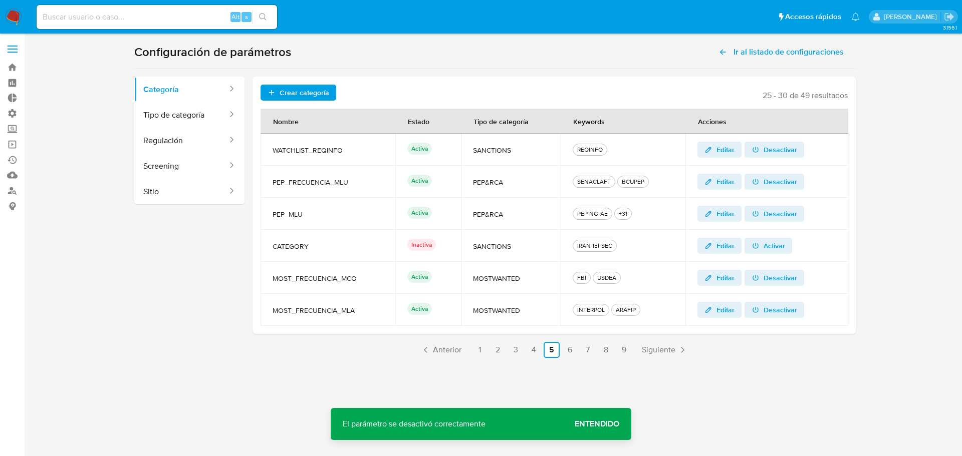
click at [596, 424] on span "Entendido" at bounding box center [597, 424] width 45 height 0
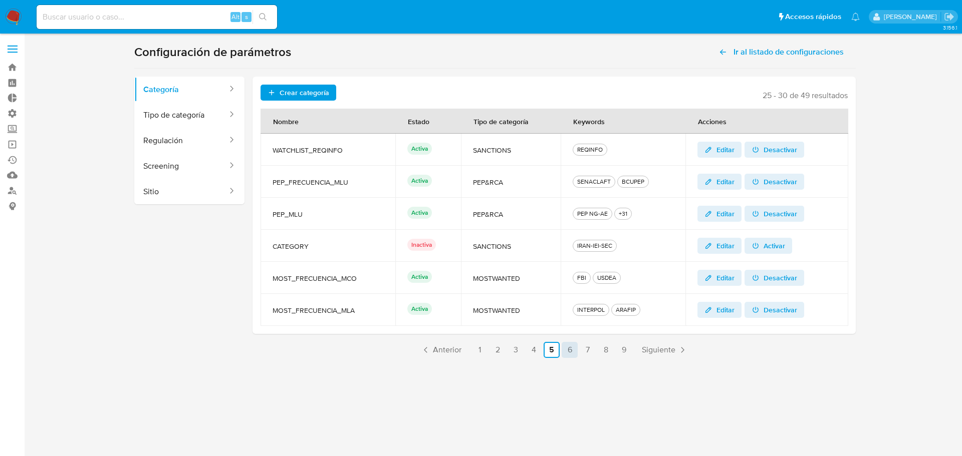
click at [571, 352] on link "6" at bounding box center [570, 350] width 16 height 16
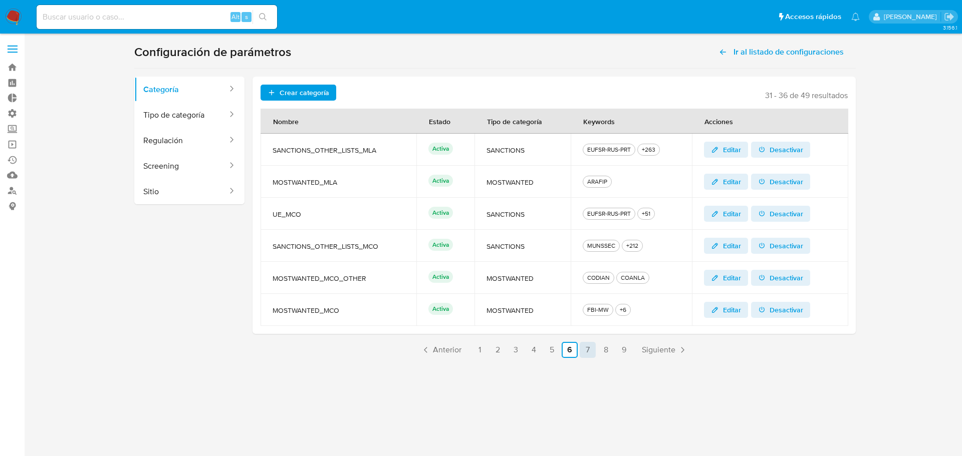
click at [591, 350] on link "7" at bounding box center [588, 350] width 16 height 16
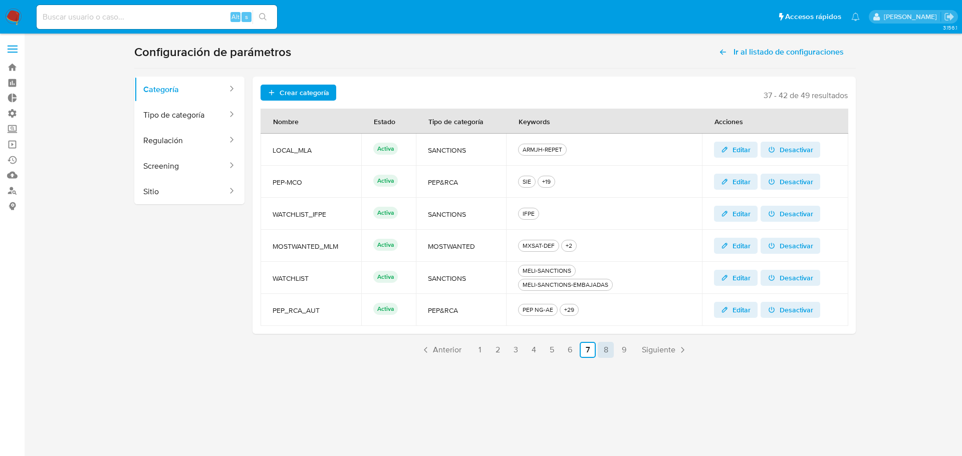
click at [608, 349] on link "8" at bounding box center [606, 350] width 16 height 16
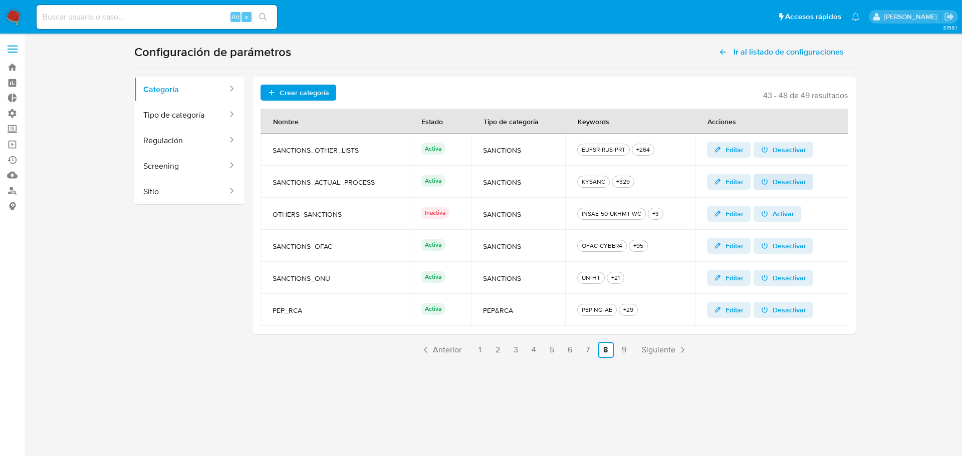
click at [776, 183] on span "Desactivar" at bounding box center [790, 182] width 34 height 16
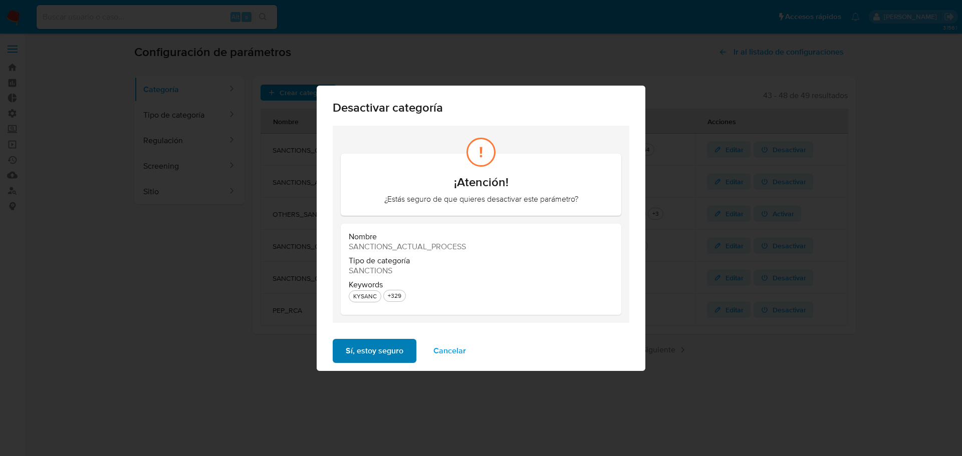
click at [387, 353] on span "Sí, estoy seguro" at bounding box center [375, 351] width 58 height 22
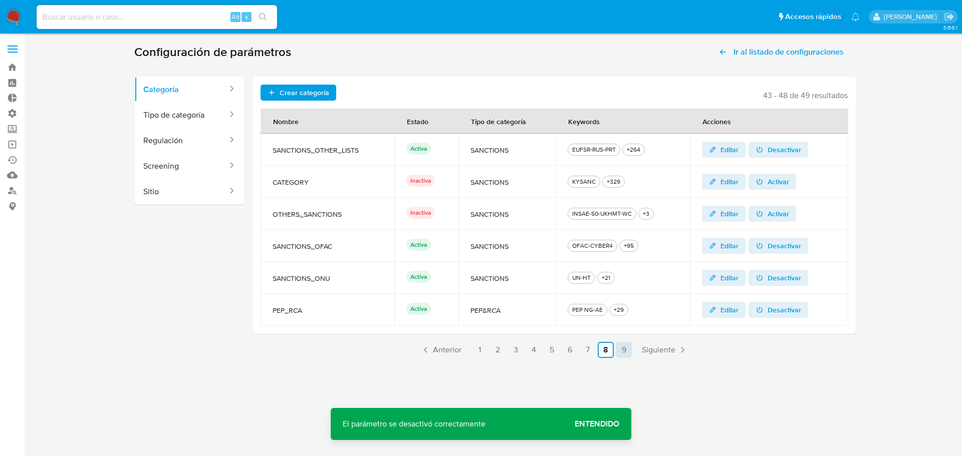
click at [623, 351] on link "9" at bounding box center [624, 350] width 16 height 16
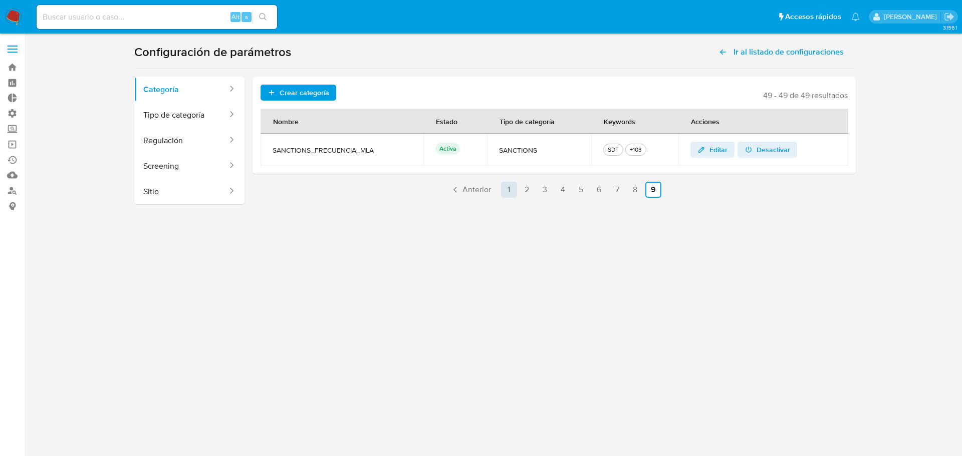
click at [509, 190] on link "1" at bounding box center [509, 190] width 16 height 16
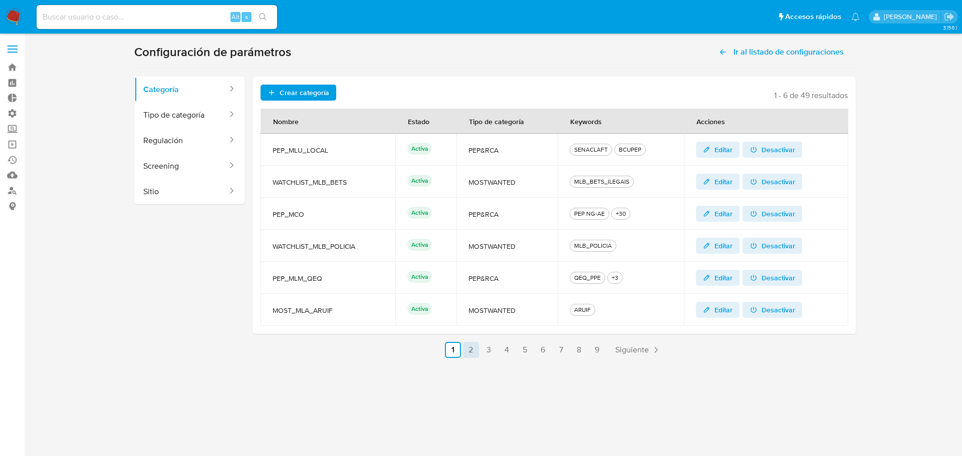
click at [474, 350] on link "2" at bounding box center [471, 350] width 16 height 16
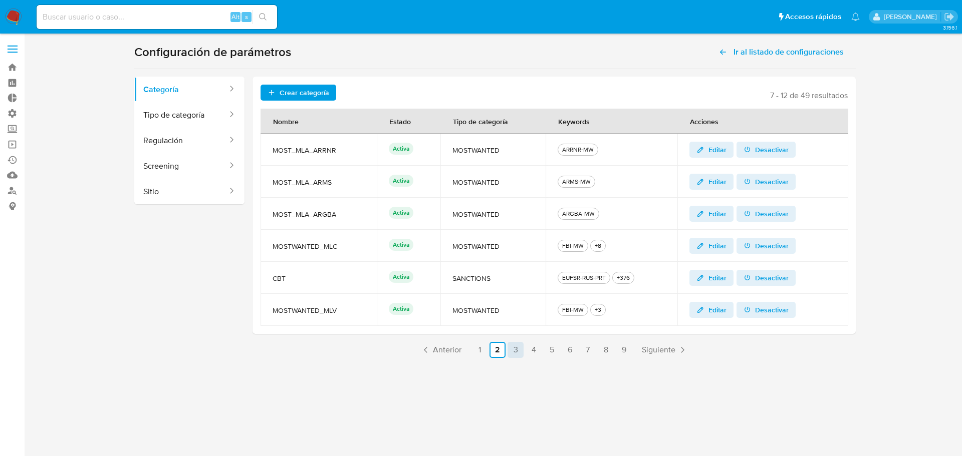
click at [512, 353] on link "3" at bounding box center [516, 350] width 16 height 16
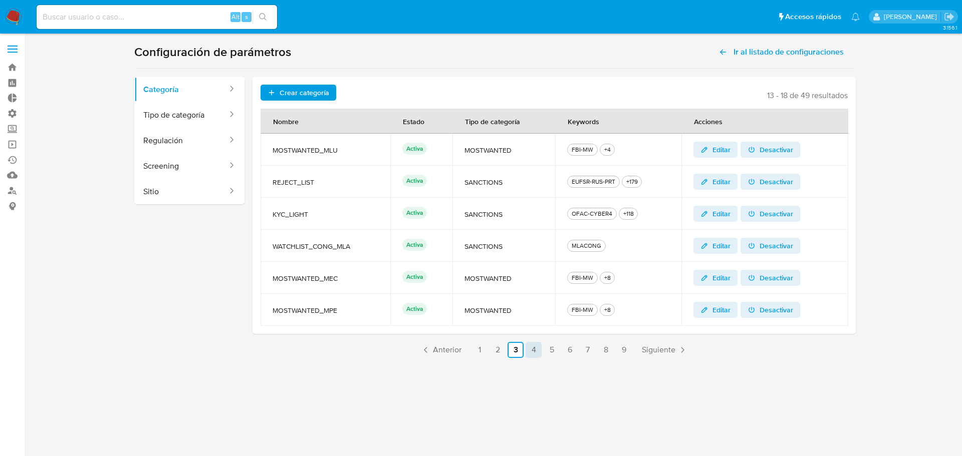
click at [538, 349] on link "4" at bounding box center [534, 350] width 16 height 16
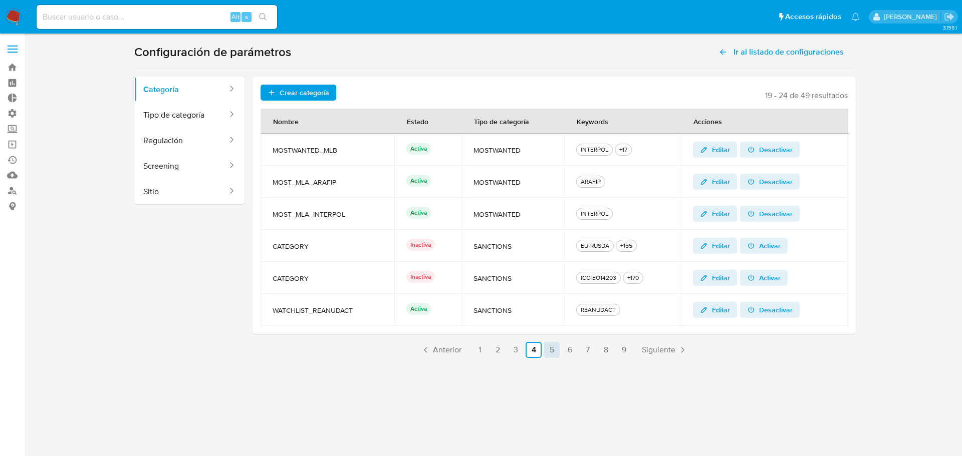
click at [558, 352] on link "5" at bounding box center [552, 350] width 16 height 16
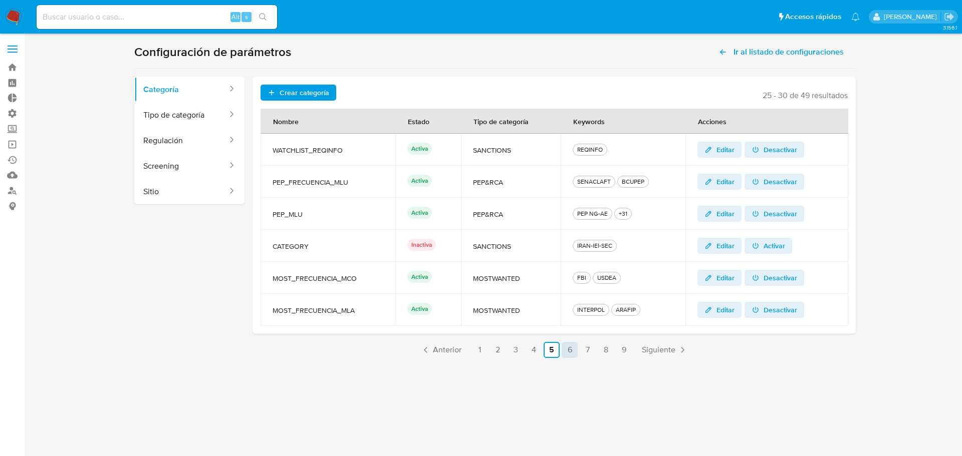
click at [570, 355] on link "6" at bounding box center [570, 350] width 16 height 16
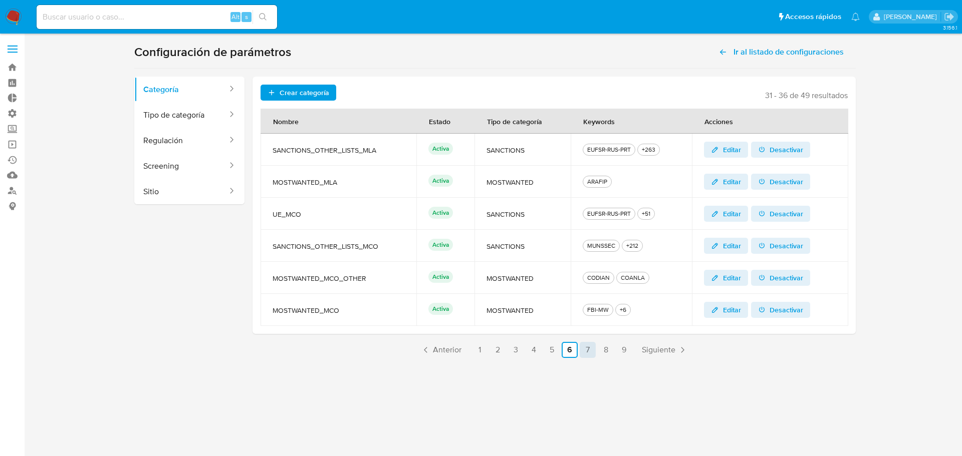
click at [588, 355] on link "7" at bounding box center [588, 350] width 16 height 16
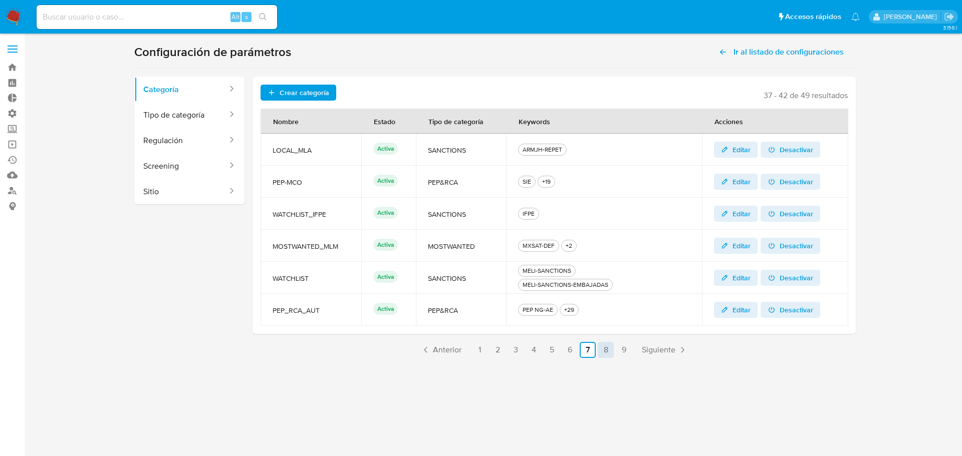
click at [605, 351] on link "8" at bounding box center [606, 350] width 16 height 16
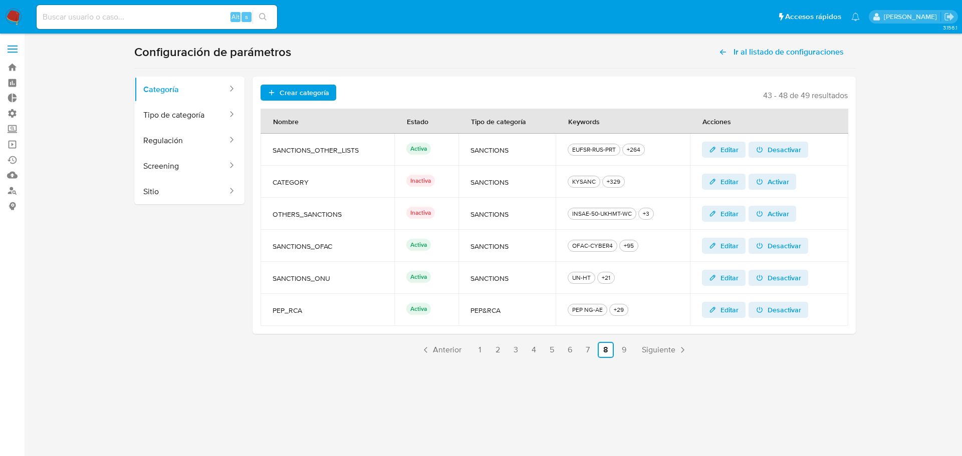
click at [623, 349] on link "9" at bounding box center [624, 350] width 16 height 16
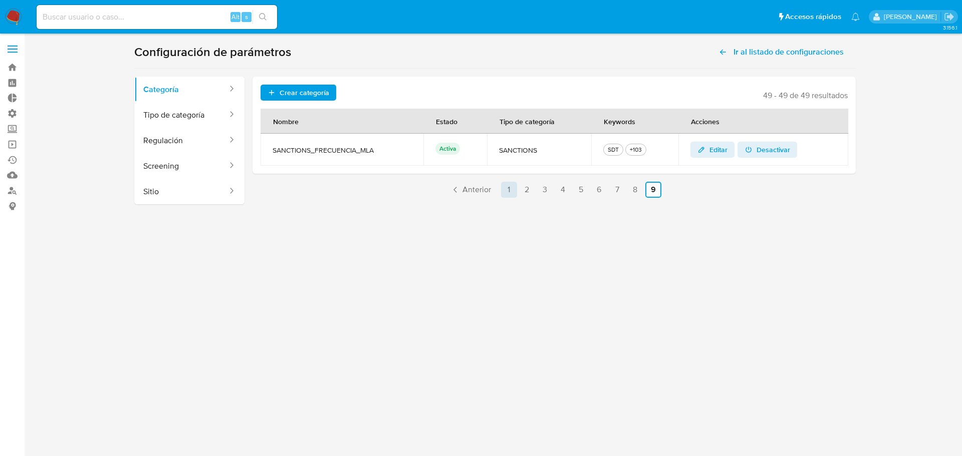
click at [508, 191] on link "1" at bounding box center [509, 190] width 16 height 16
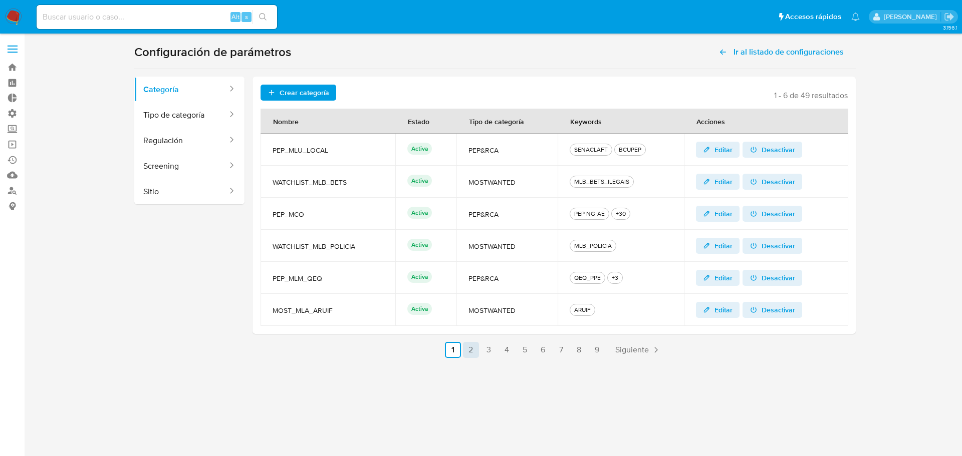
click at [469, 347] on link "2" at bounding box center [471, 350] width 16 height 16
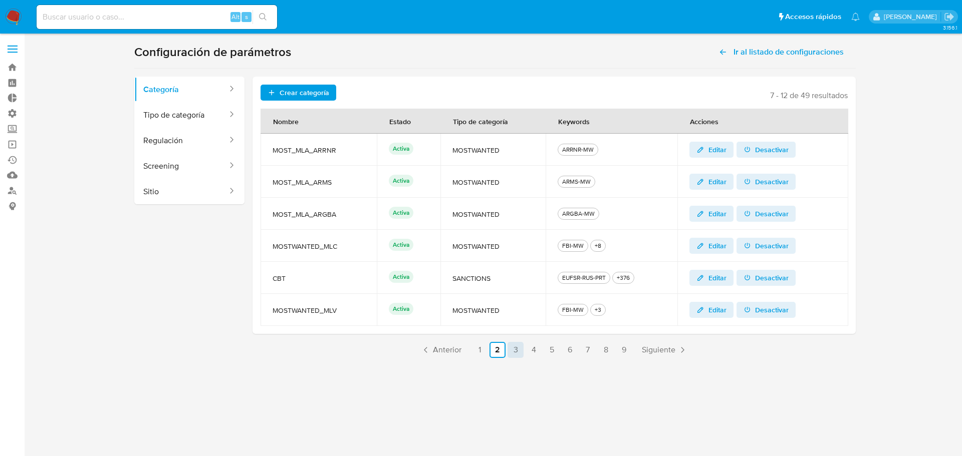
click at [515, 353] on link "3" at bounding box center [516, 350] width 16 height 16
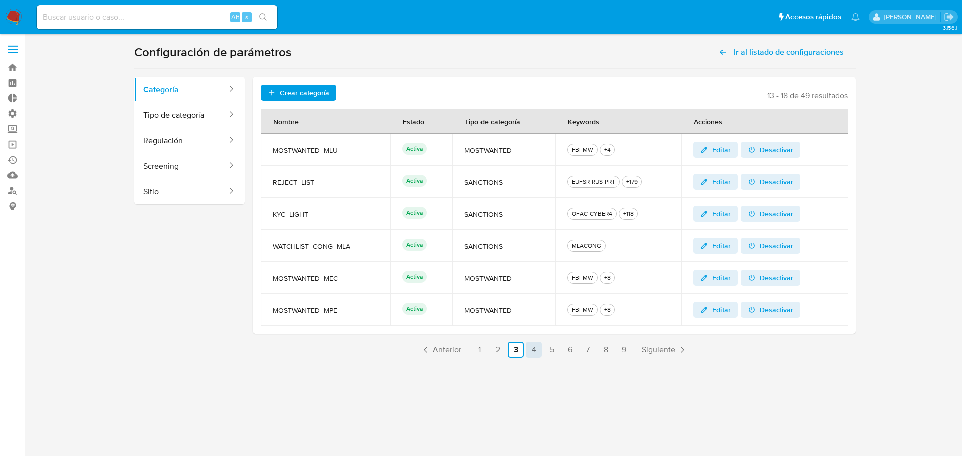
click at [536, 354] on link "4" at bounding box center [534, 350] width 16 height 16
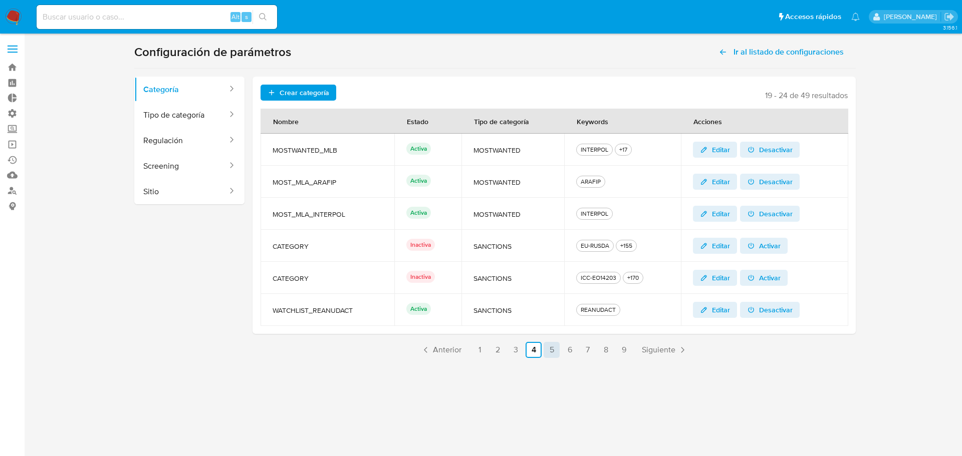
click at [553, 357] on link "5" at bounding box center [552, 350] width 16 height 16
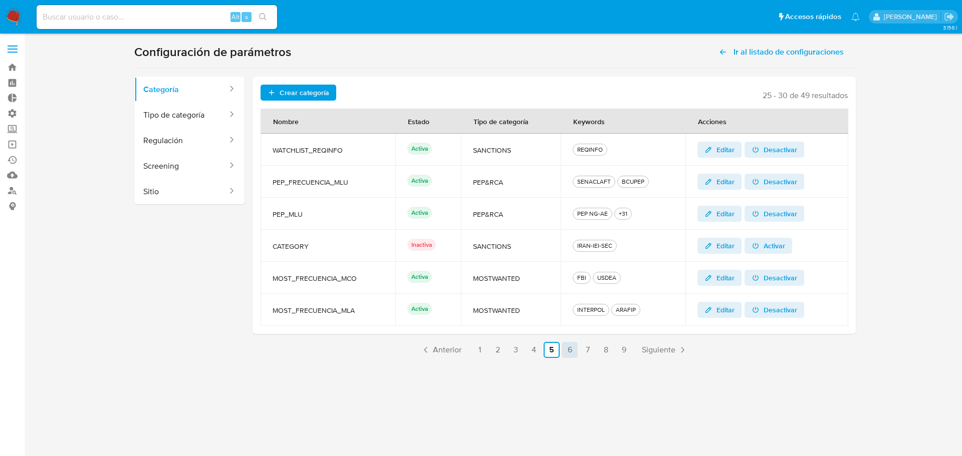
click at [573, 350] on link "6" at bounding box center [570, 350] width 16 height 16
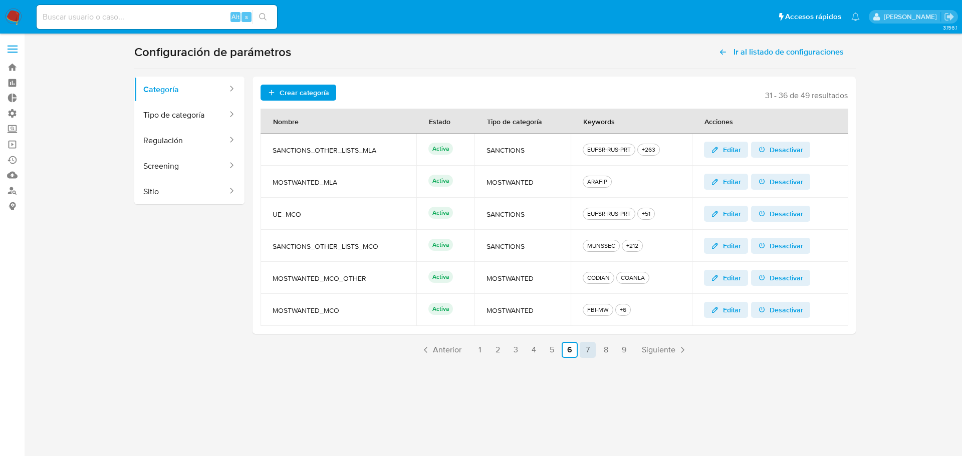
click at [588, 353] on link "7" at bounding box center [588, 350] width 16 height 16
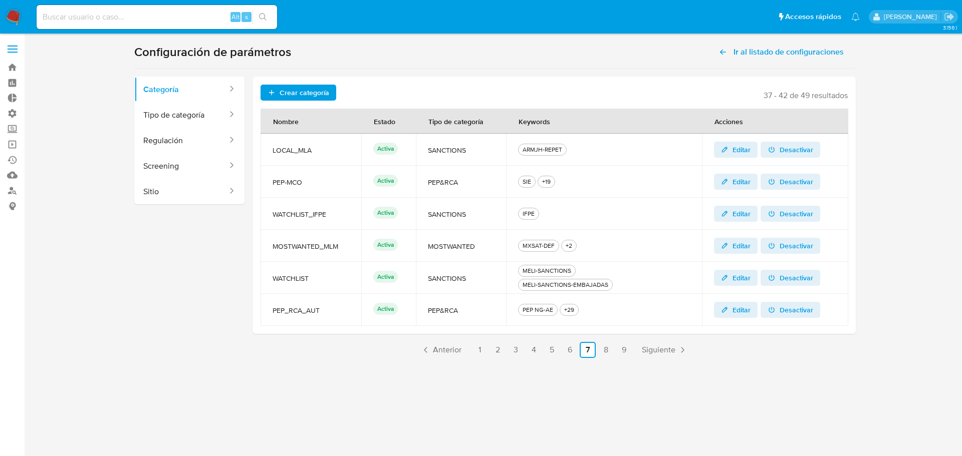
drag, startPoint x: 322, startPoint y: 309, endPoint x: 274, endPoint y: 315, distance: 48.4
click at [274, 315] on span "PEP_RCA_AUT" at bounding box center [311, 310] width 77 height 9
click at [416, 307] on td "PEP&RCA" at bounding box center [461, 310] width 90 height 32
click at [499, 346] on link "2" at bounding box center [498, 350] width 16 height 16
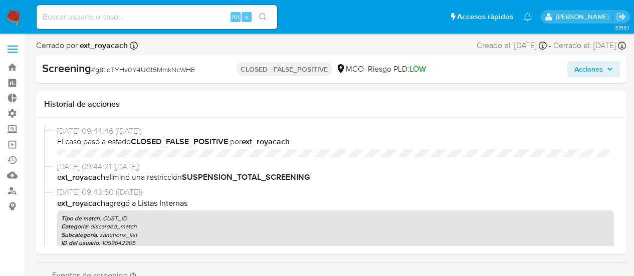
select select "10"
